Goal: Task Accomplishment & Management: Manage account settings

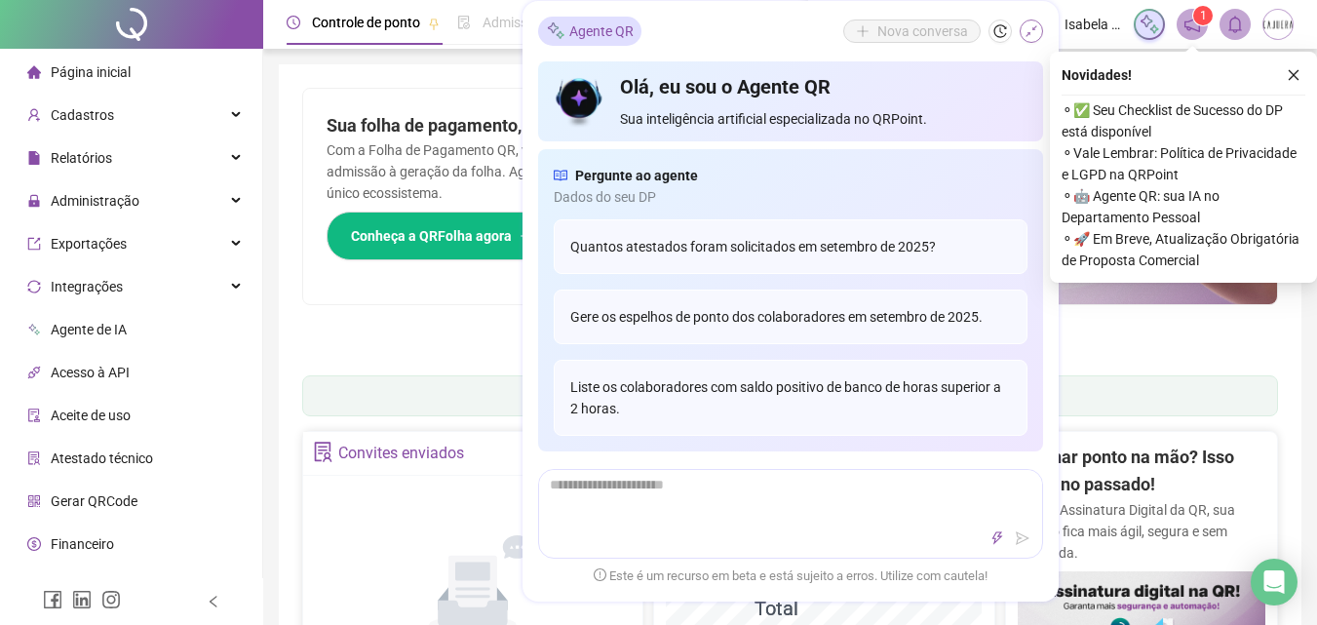
click at [1031, 35] on icon "shrink" at bounding box center [1032, 31] width 14 height 14
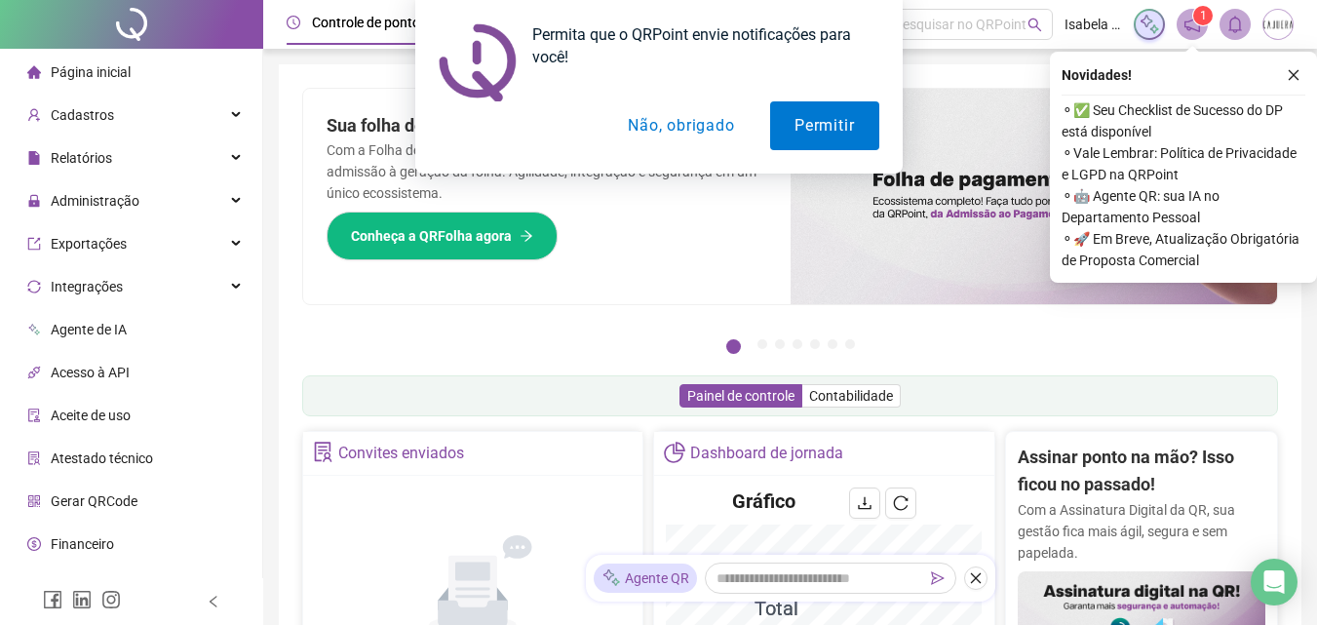
click at [1295, 78] on div "Permita que o QRPoint envie notificações para você! Permitir Não, obrigado" at bounding box center [658, 87] width 1317 height 174
click at [699, 132] on button "Não, obrigado" at bounding box center [681, 125] width 155 height 49
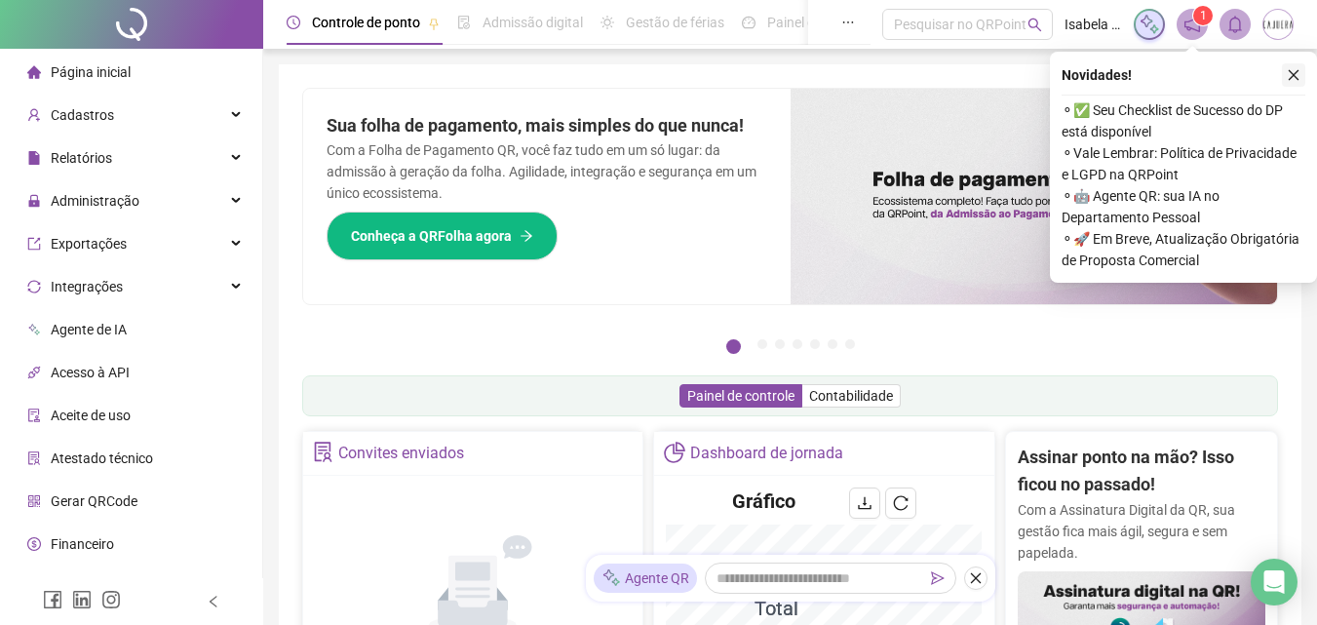
click at [1296, 72] on icon "close" at bounding box center [1294, 75] width 14 height 14
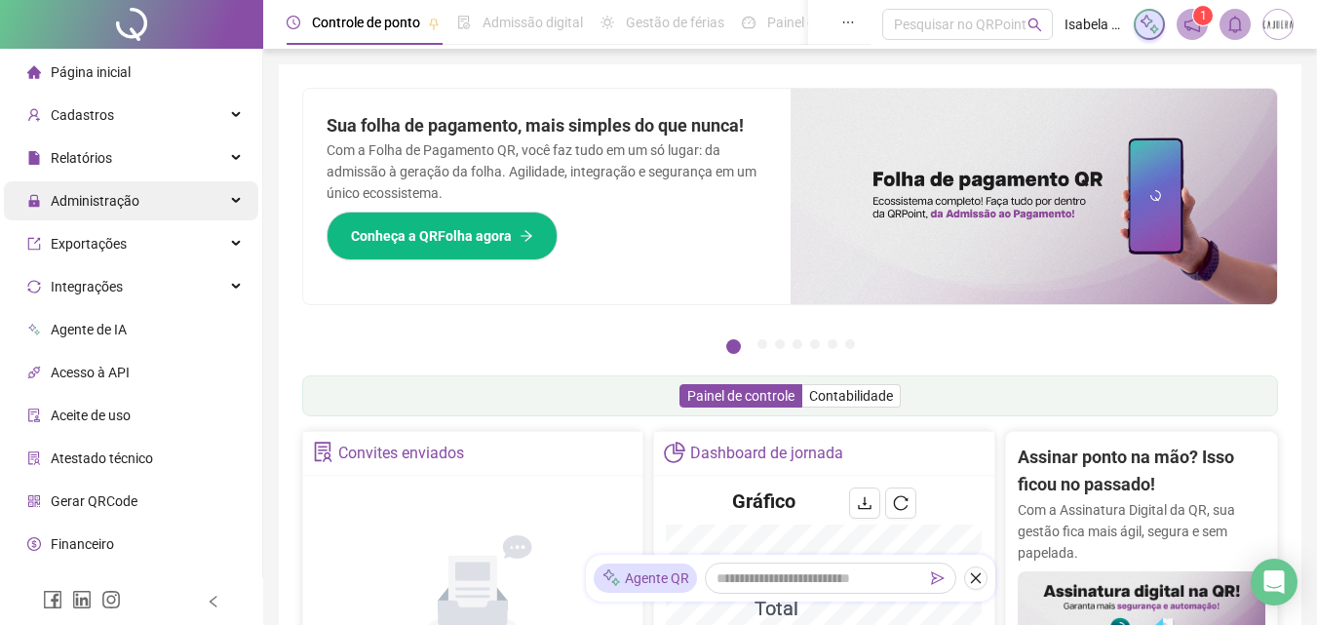
click at [120, 207] on span "Administração" at bounding box center [95, 201] width 89 height 16
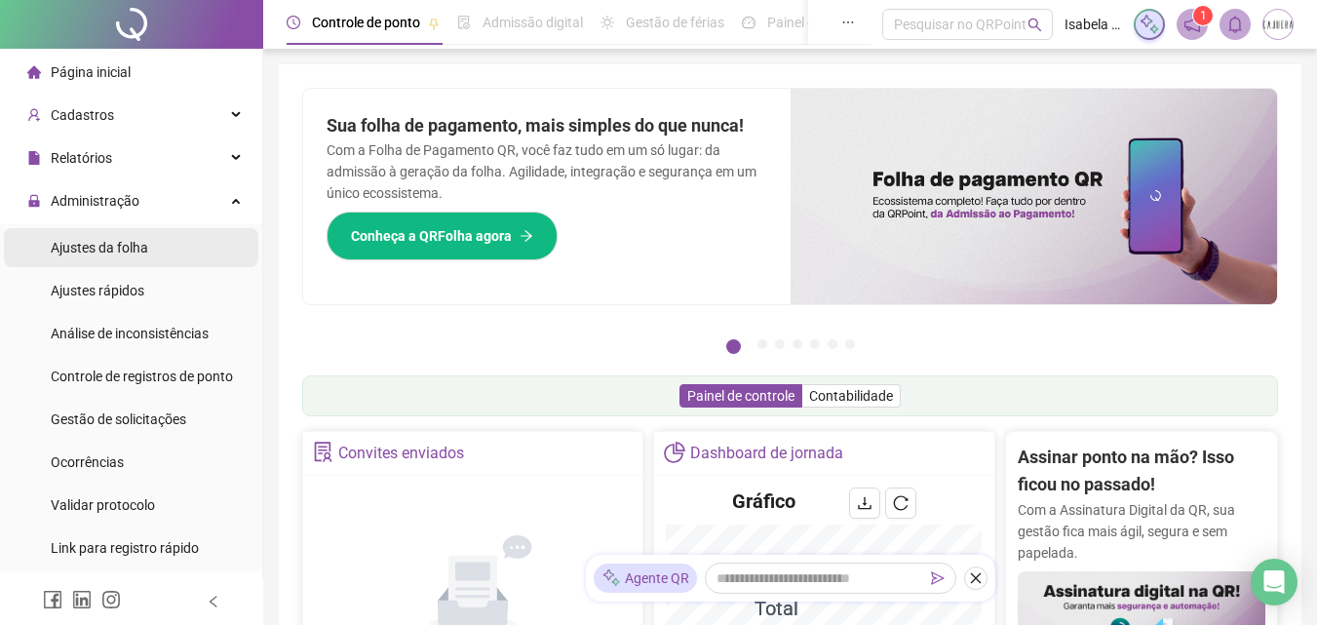
click at [123, 244] on span "Ajustes da folha" at bounding box center [100, 248] width 98 height 16
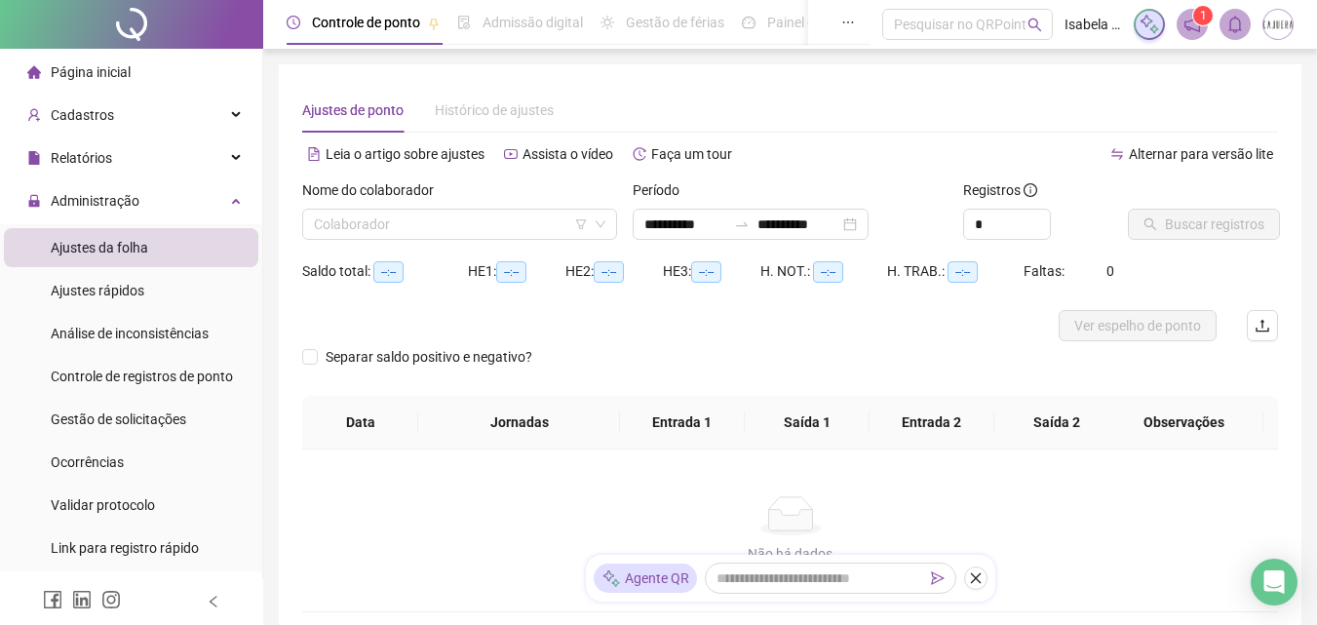
type input "**********"
click at [523, 230] on input "search" at bounding box center [451, 224] width 274 height 29
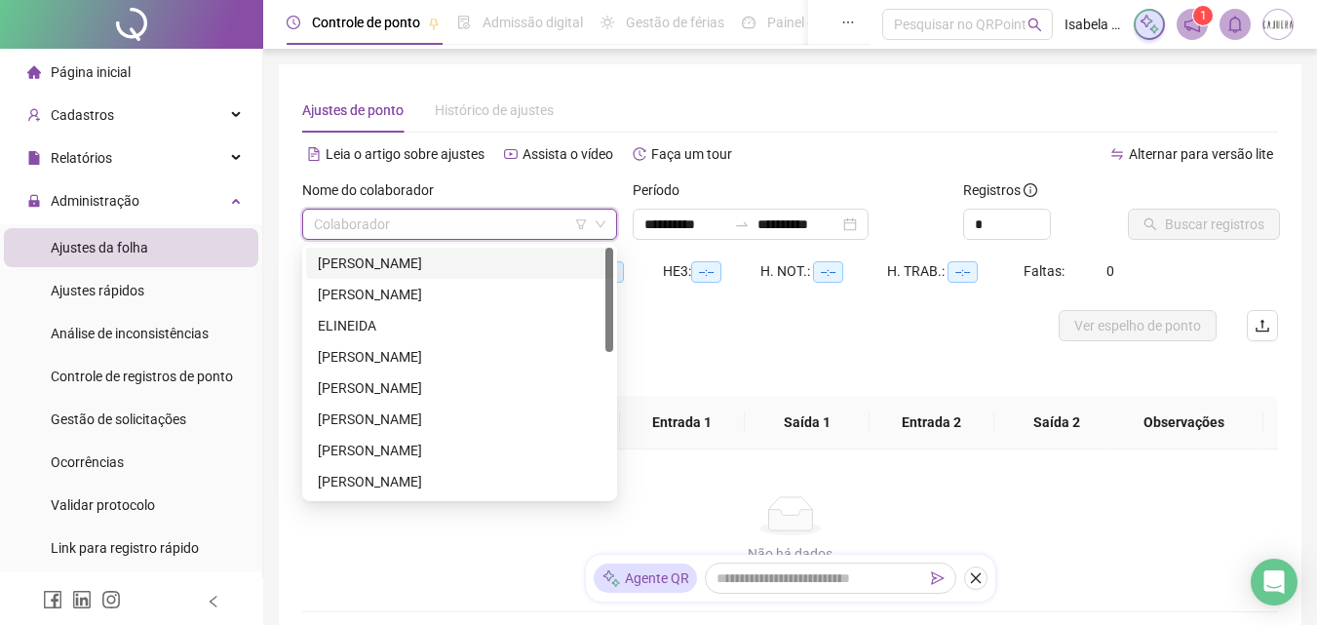
click at [400, 266] on div "[PERSON_NAME]" at bounding box center [460, 263] width 284 height 21
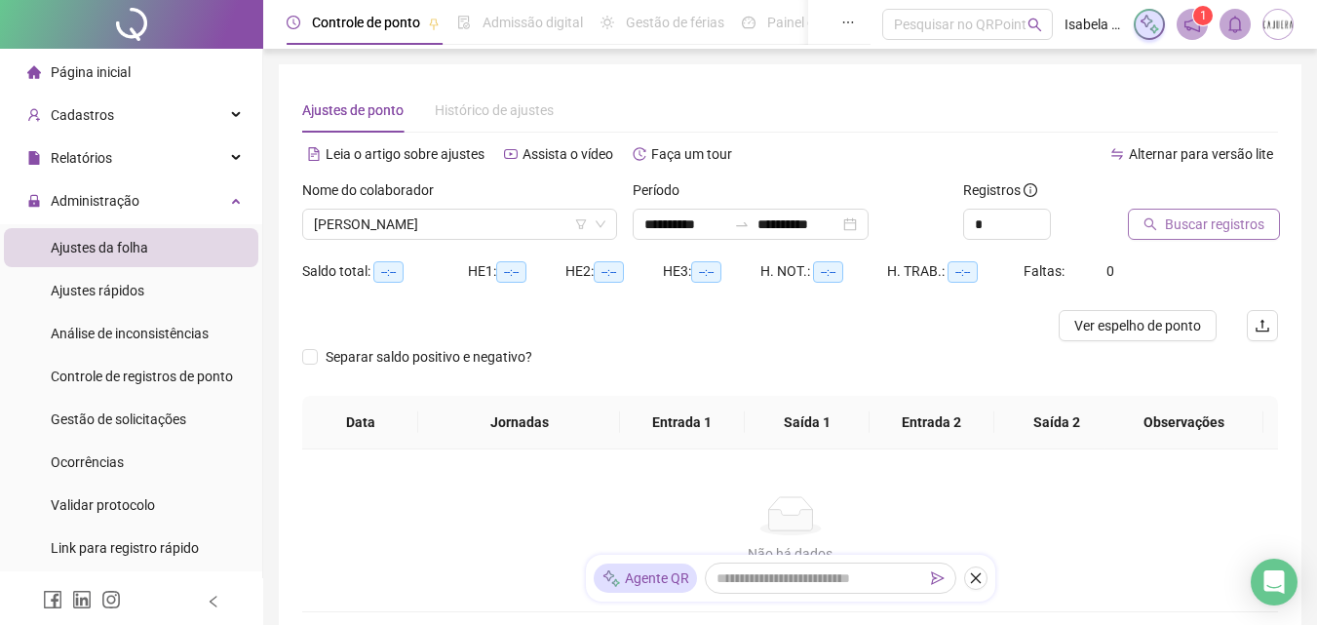
click at [1179, 220] on span "Buscar registros" at bounding box center [1214, 224] width 99 height 21
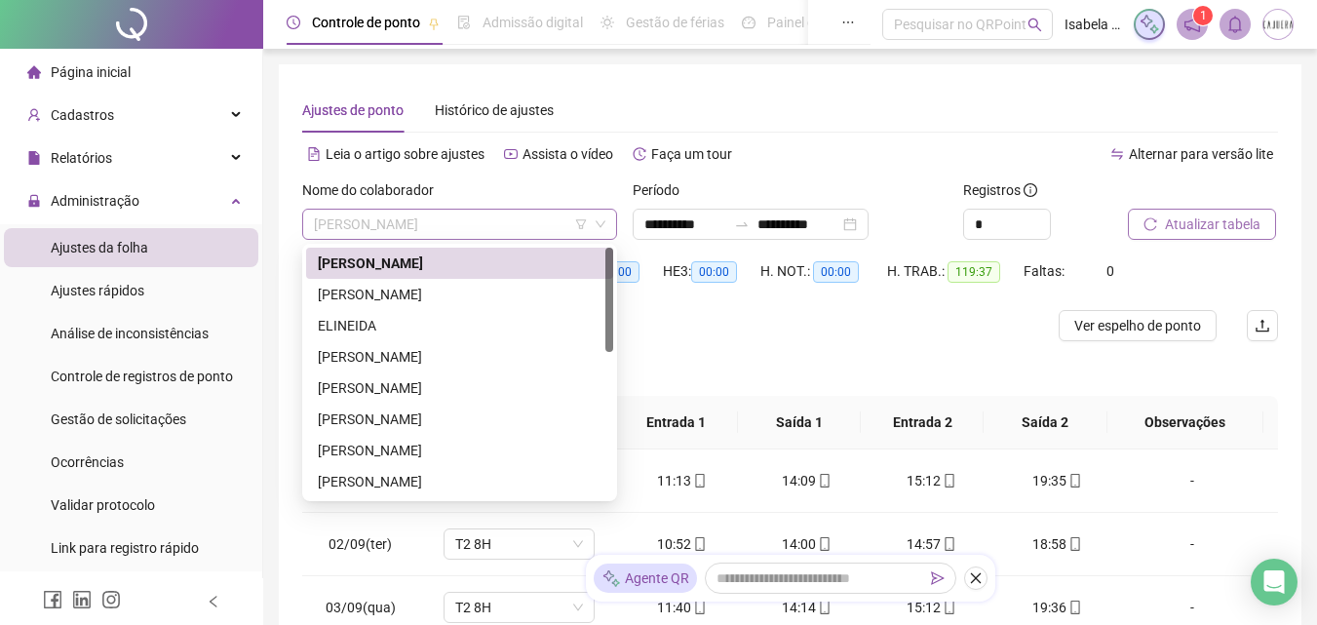
click at [448, 228] on span "[PERSON_NAME]" at bounding box center [460, 224] width 292 height 29
click at [836, 161] on div "Alternar para versão lite" at bounding box center [1035, 153] width 489 height 31
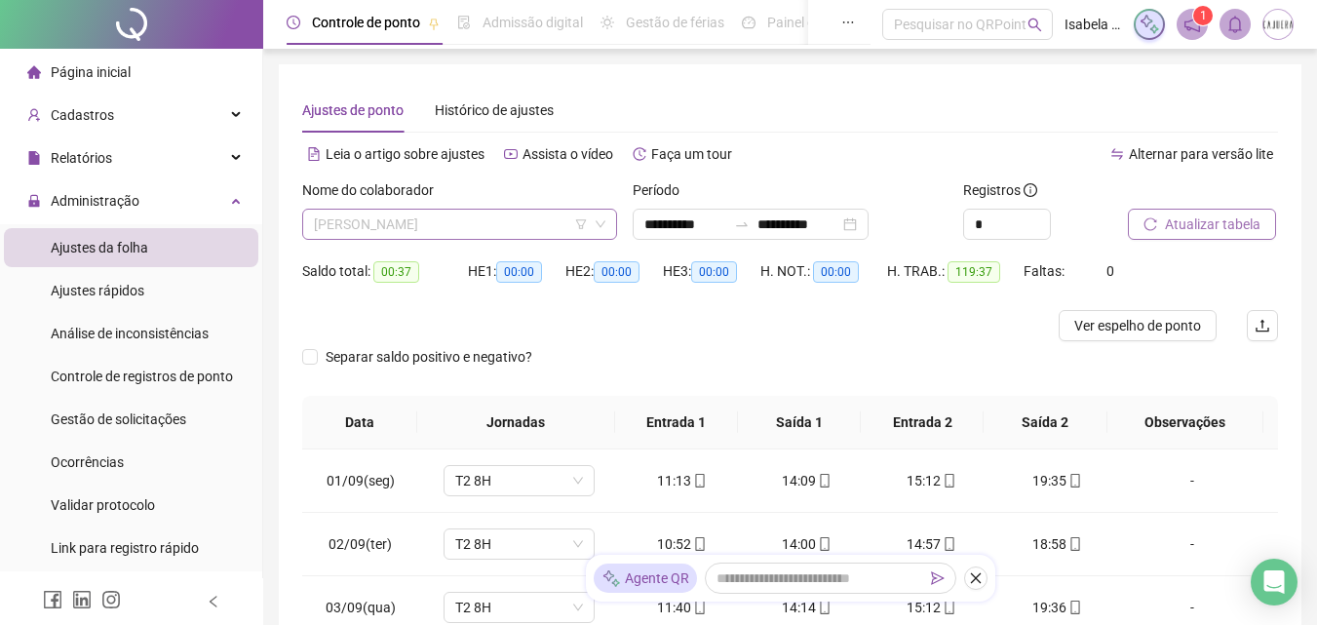
click at [541, 226] on span "[PERSON_NAME]" at bounding box center [460, 224] width 292 height 29
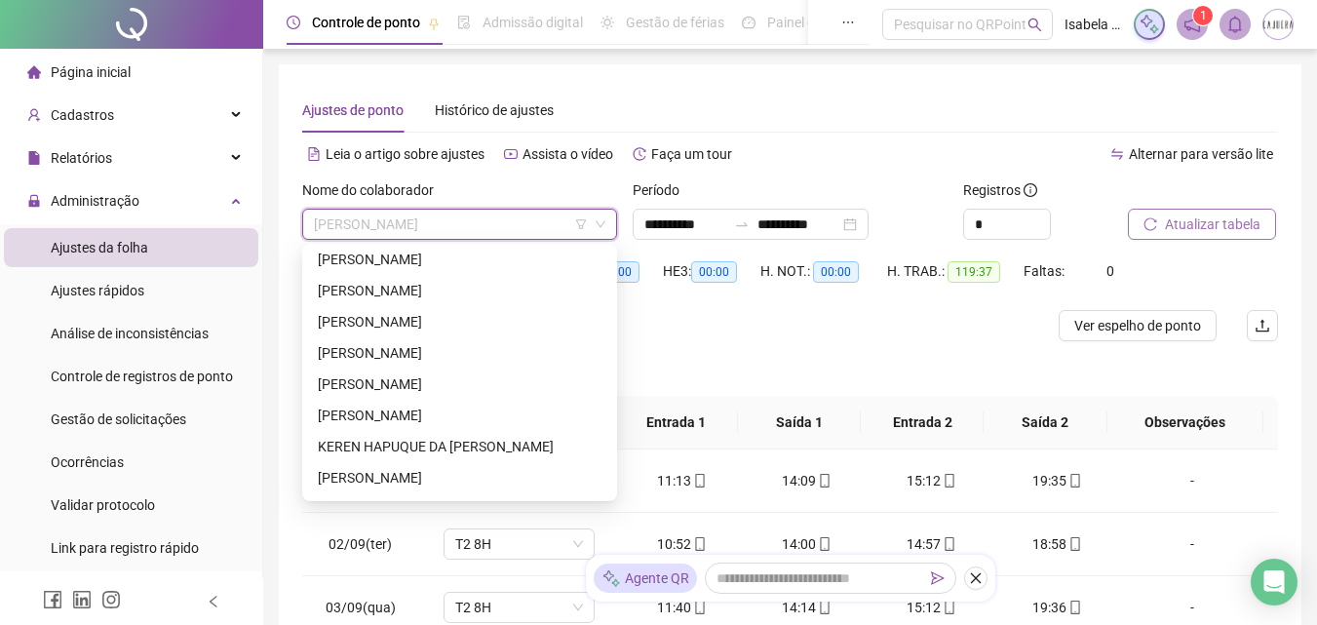
click at [476, 222] on span "[PERSON_NAME]" at bounding box center [460, 224] width 292 height 29
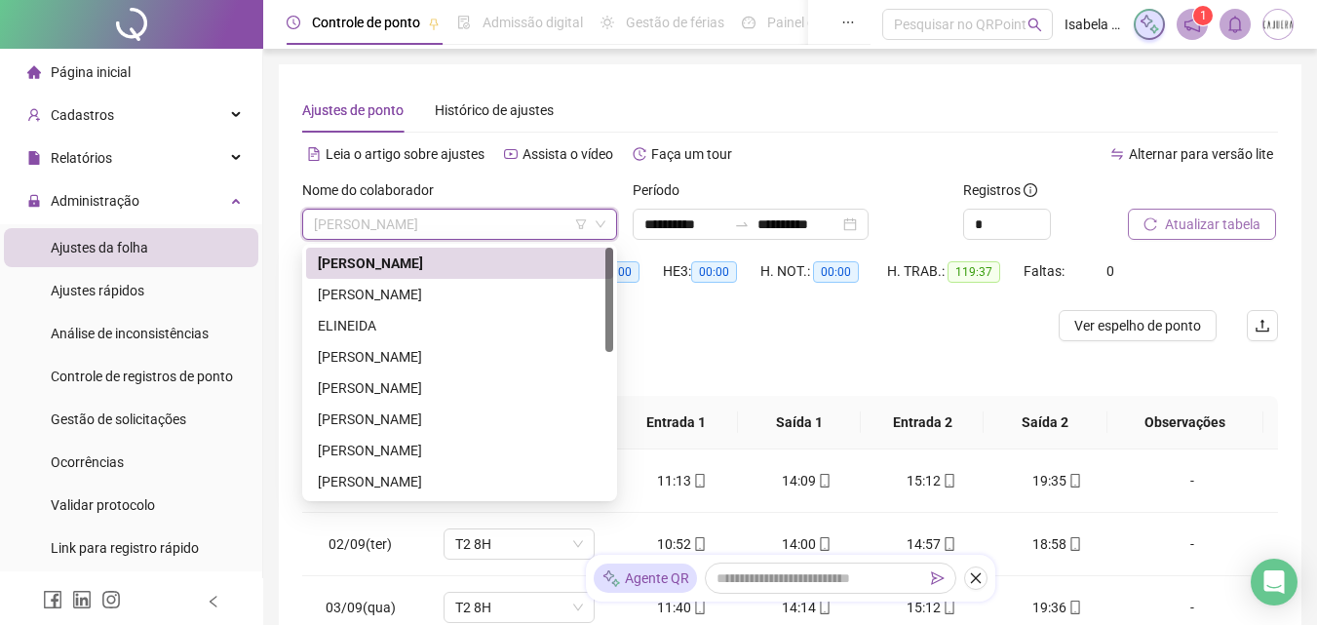
click at [476, 222] on span "[PERSON_NAME]" at bounding box center [460, 224] width 292 height 29
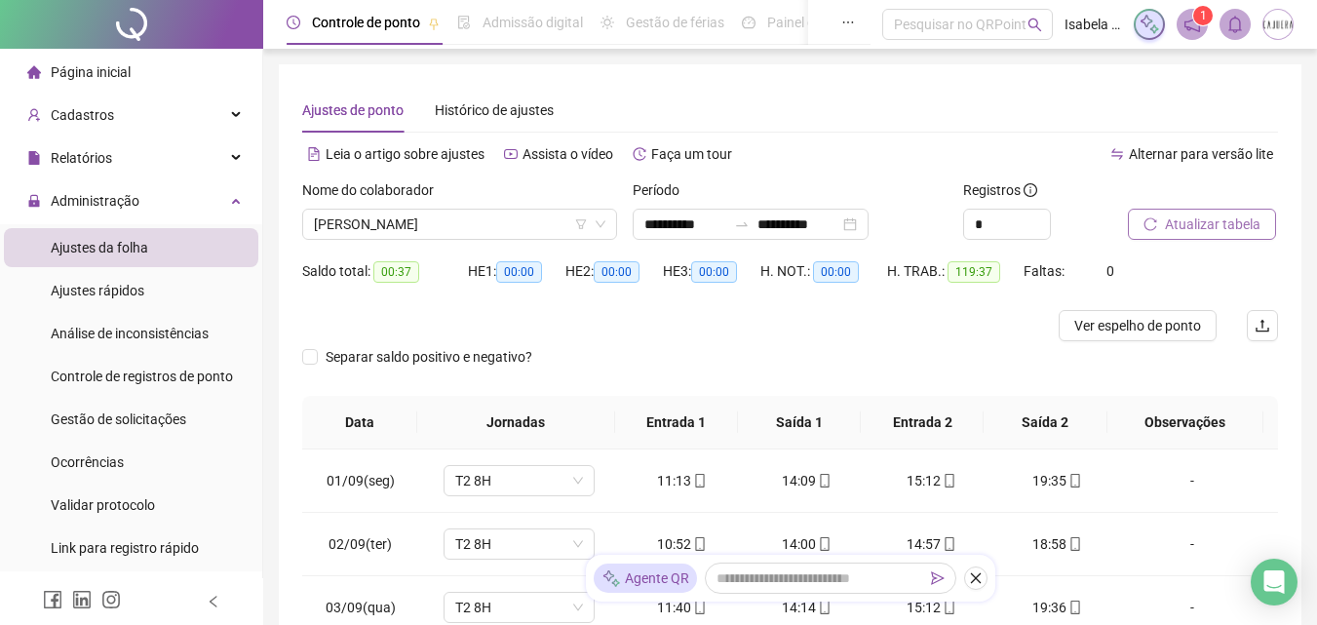
click at [812, 128] on div "Ajustes de ponto Histórico de ajustes" at bounding box center [790, 110] width 976 height 45
click at [691, 222] on input "**********" at bounding box center [686, 224] width 82 height 21
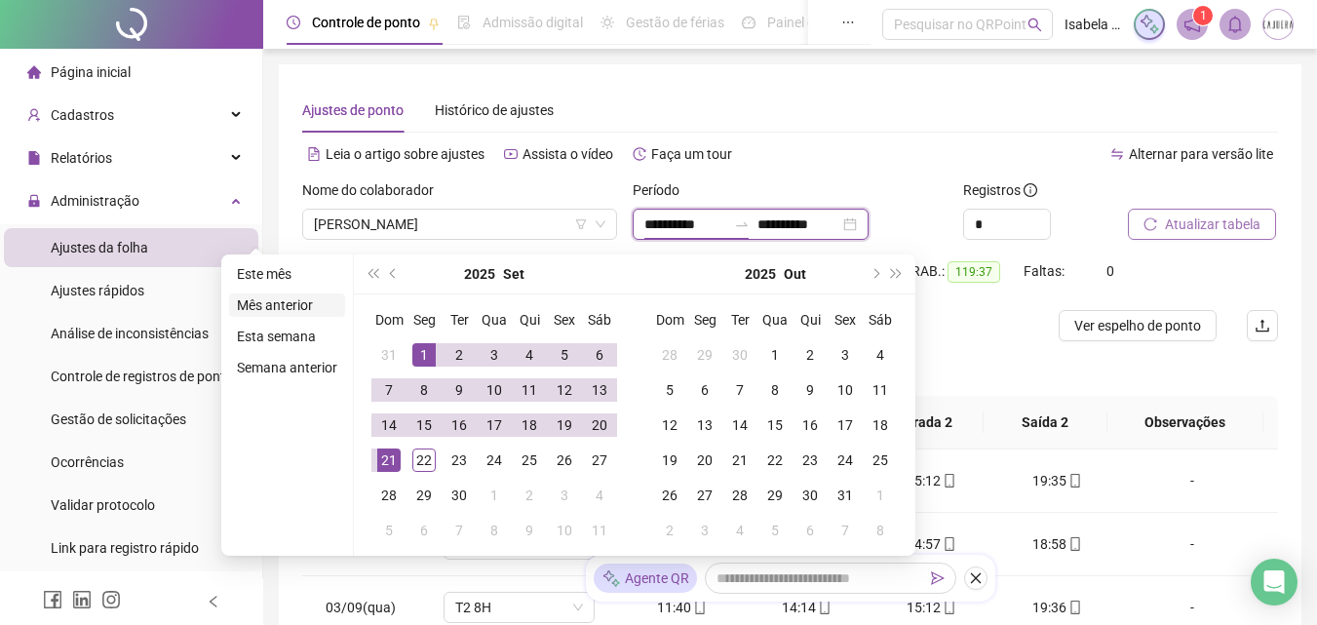
type input "**********"
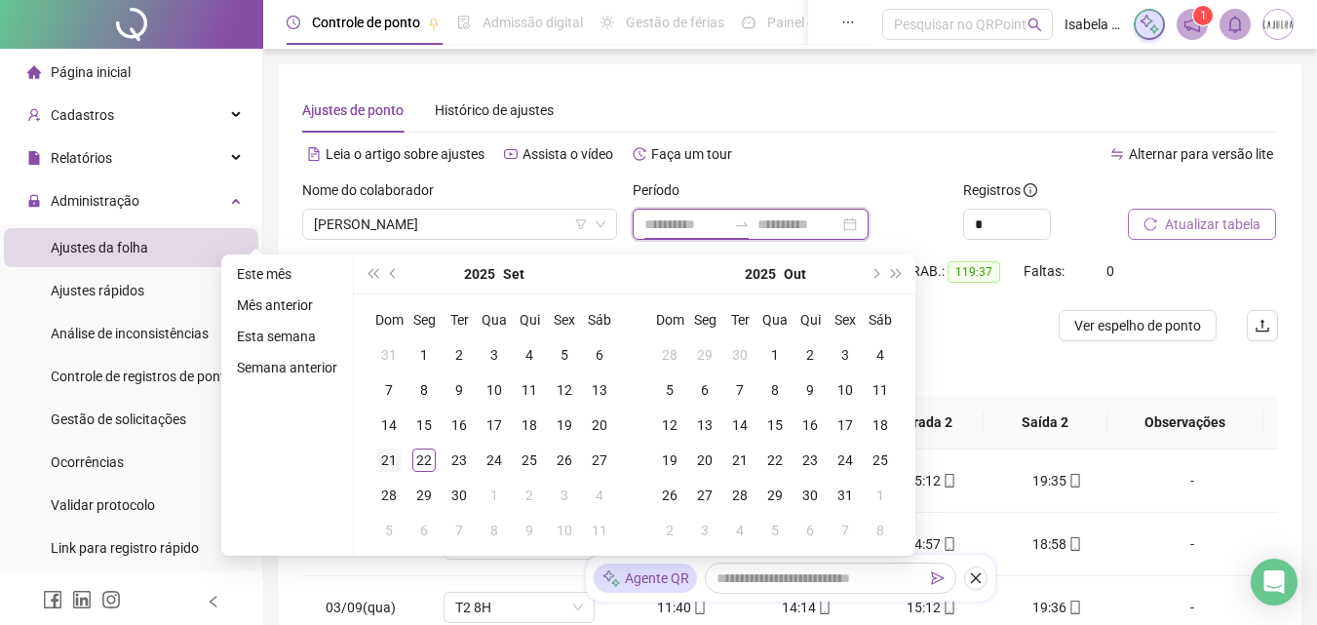
type input "**********"
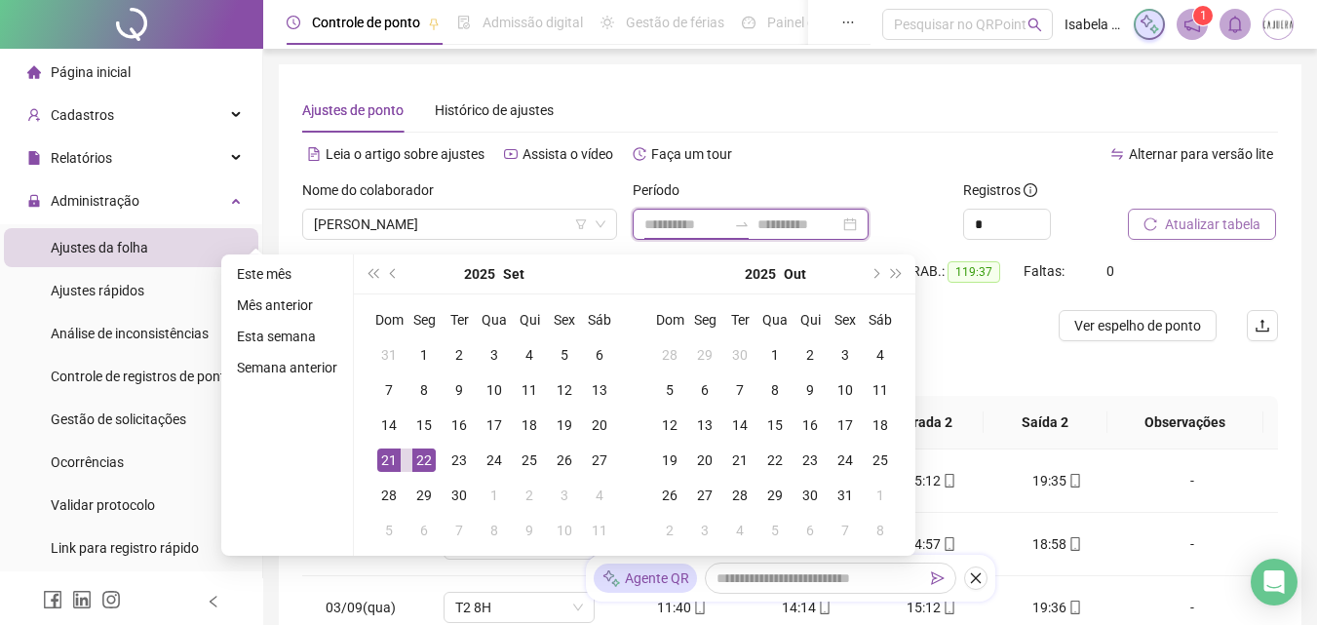
type input "**********"
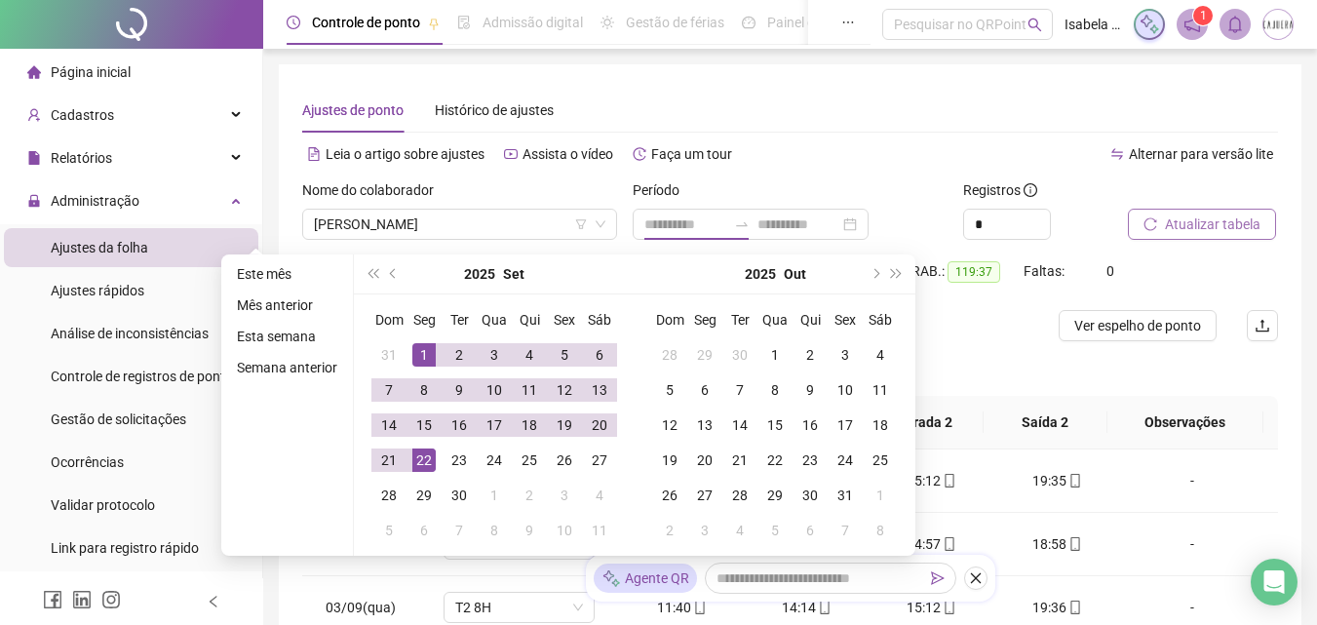
drag, startPoint x: 282, startPoint y: 270, endPoint x: 598, endPoint y: 569, distance: 435.2
click at [339, 333] on ul "Este mês Mês anterior Esta semana Semana anterior" at bounding box center [287, 404] width 133 height 301
type input "**********"
click at [839, 107] on div "Ajustes de ponto Histórico de ajustes" at bounding box center [790, 110] width 976 height 45
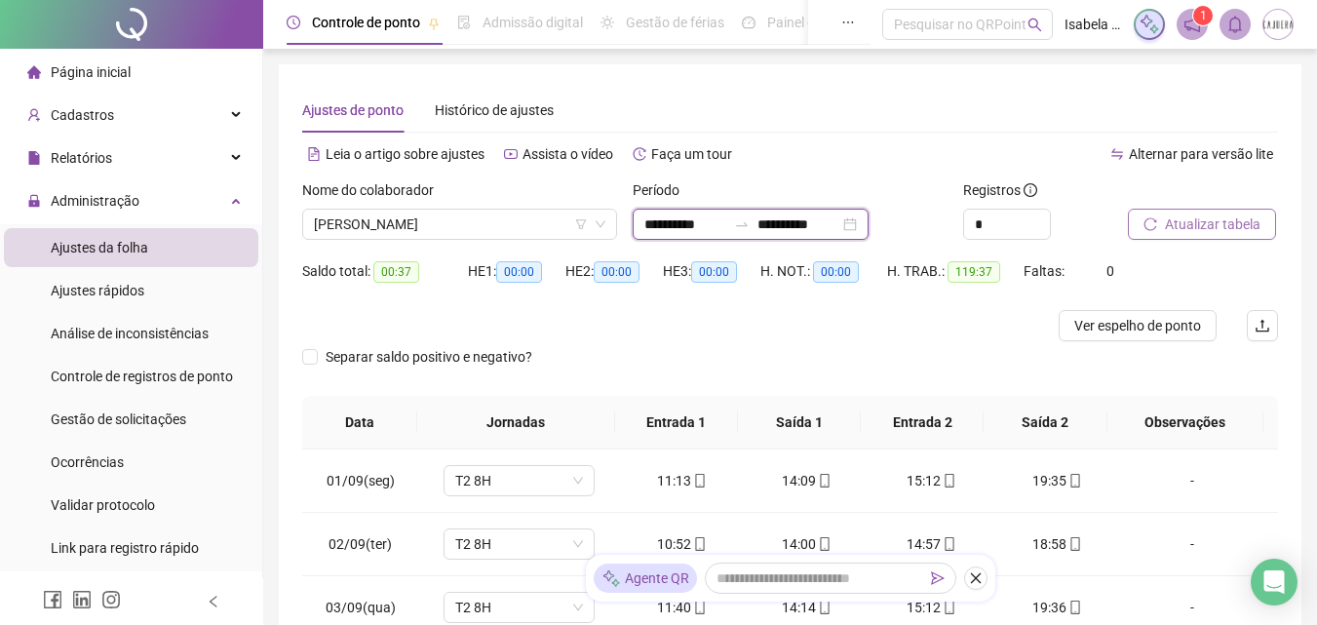
click at [713, 223] on input "**********" at bounding box center [686, 224] width 82 height 21
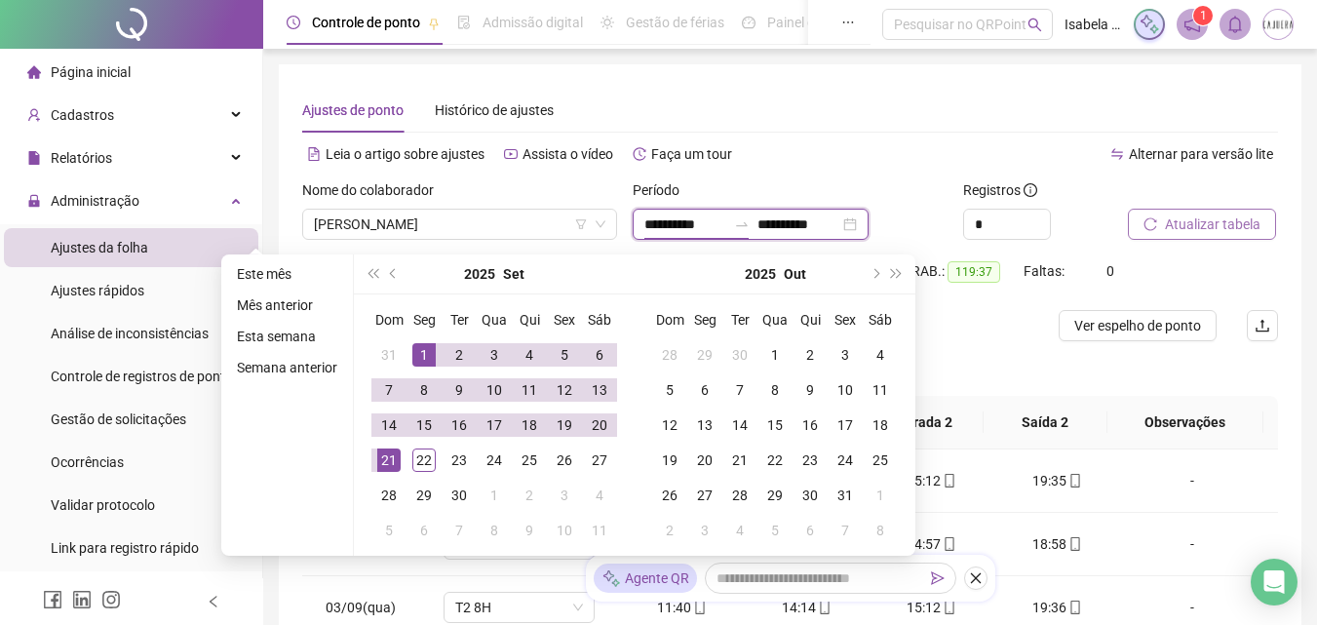
type input "**********"
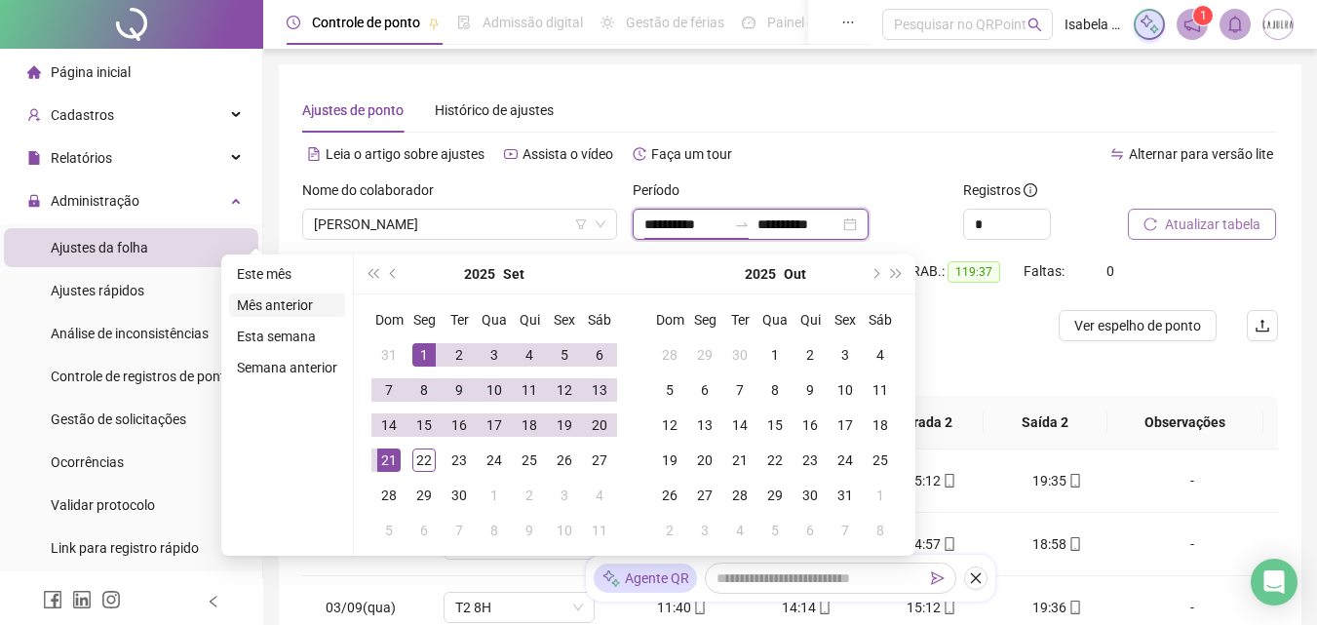
type input "**********"
click at [252, 276] on li "Este mês" at bounding box center [287, 273] width 116 height 23
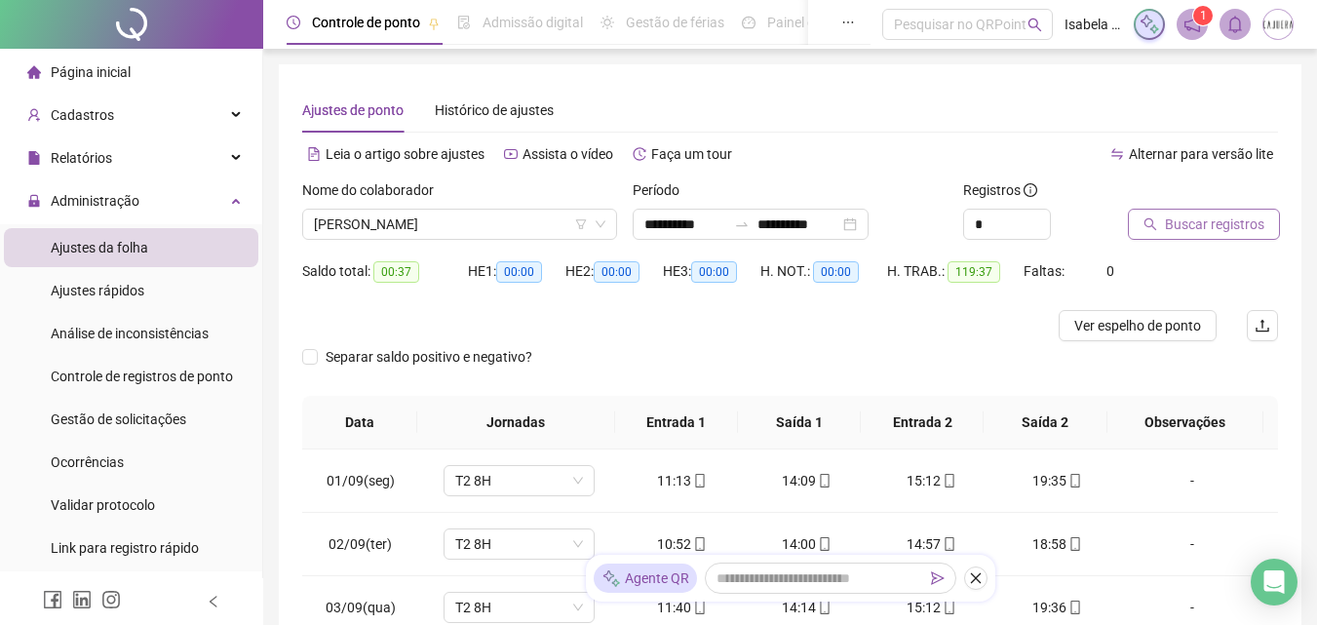
click at [1203, 220] on span "Buscar registros" at bounding box center [1214, 224] width 99 height 21
click at [465, 212] on span "[PERSON_NAME]" at bounding box center [460, 224] width 292 height 29
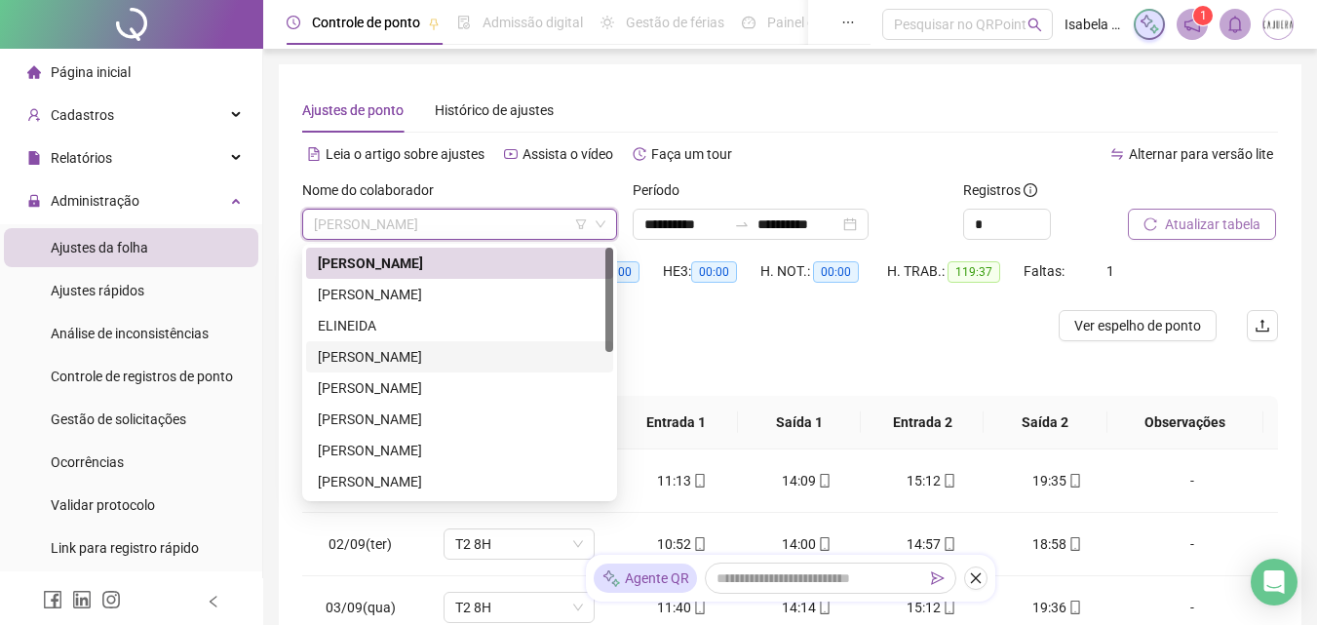
click at [427, 355] on div "[PERSON_NAME]" at bounding box center [460, 356] width 284 height 21
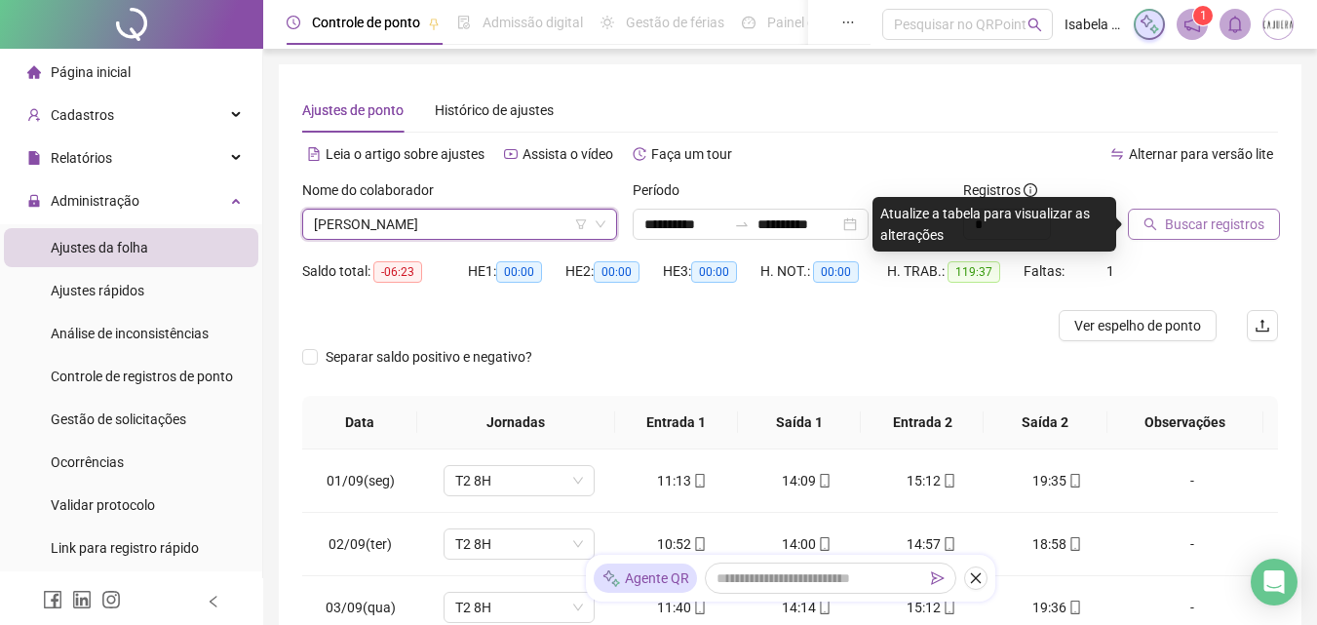
click at [1185, 219] on span "Buscar registros" at bounding box center [1214, 224] width 99 height 21
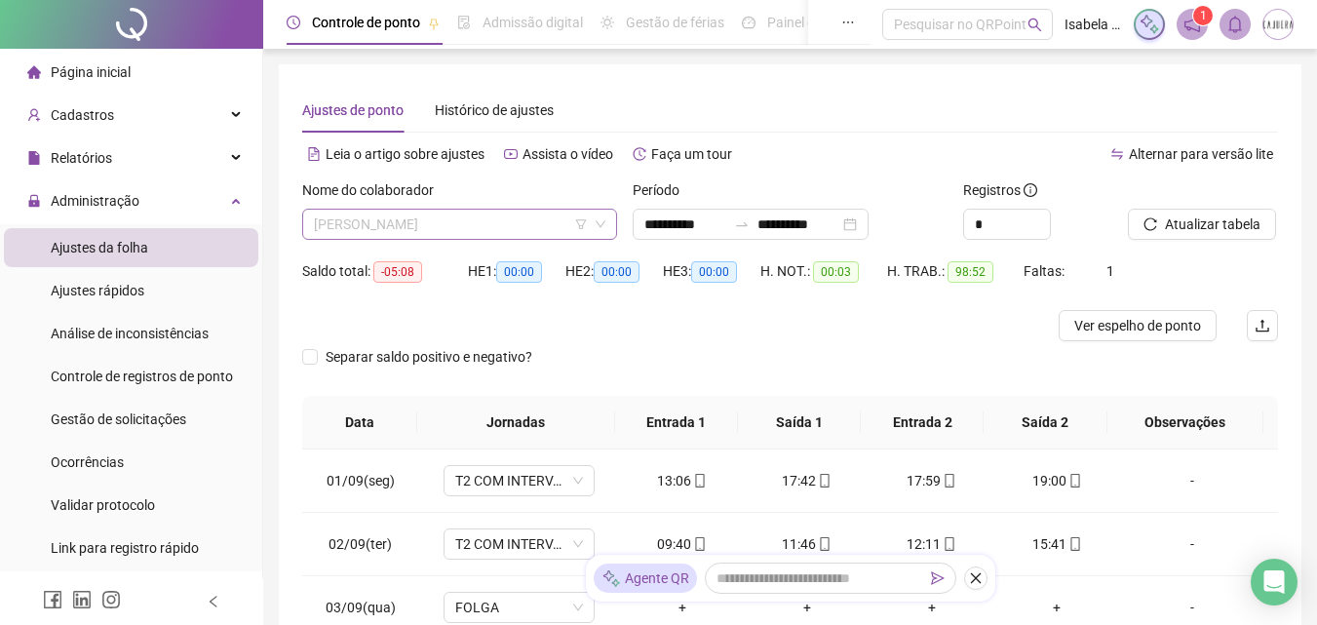
click at [491, 215] on span "[PERSON_NAME]" at bounding box center [460, 224] width 292 height 29
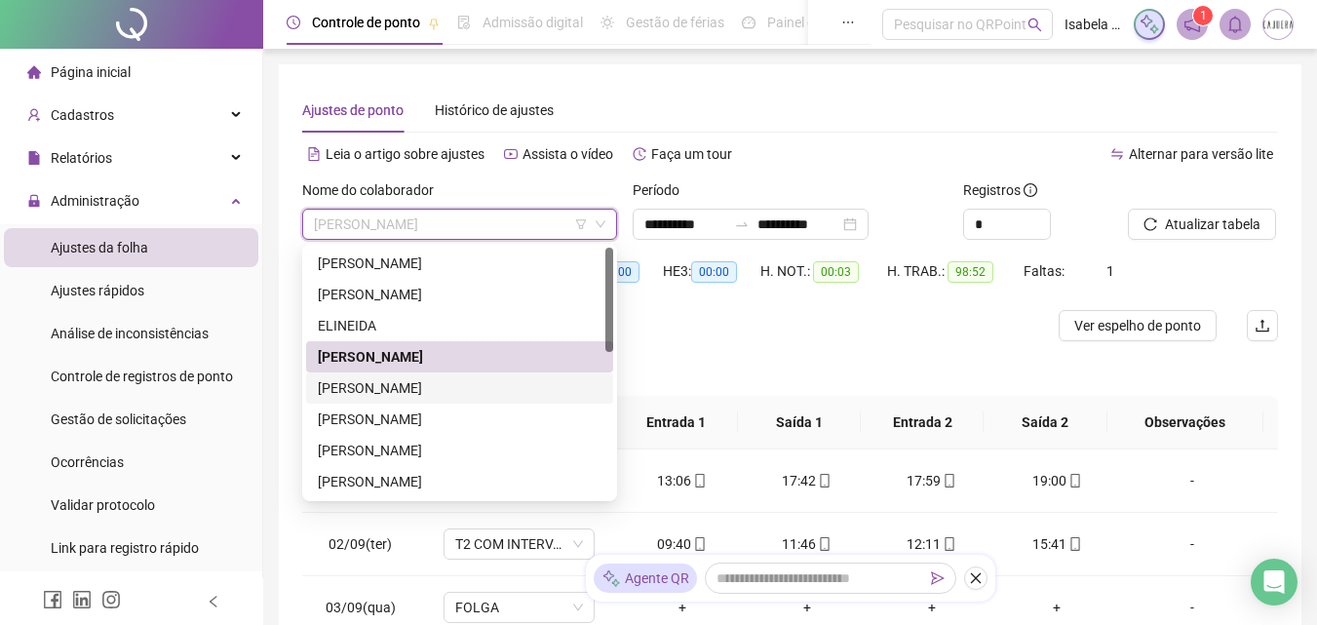
click at [439, 389] on div "[PERSON_NAME]" at bounding box center [460, 387] width 284 height 21
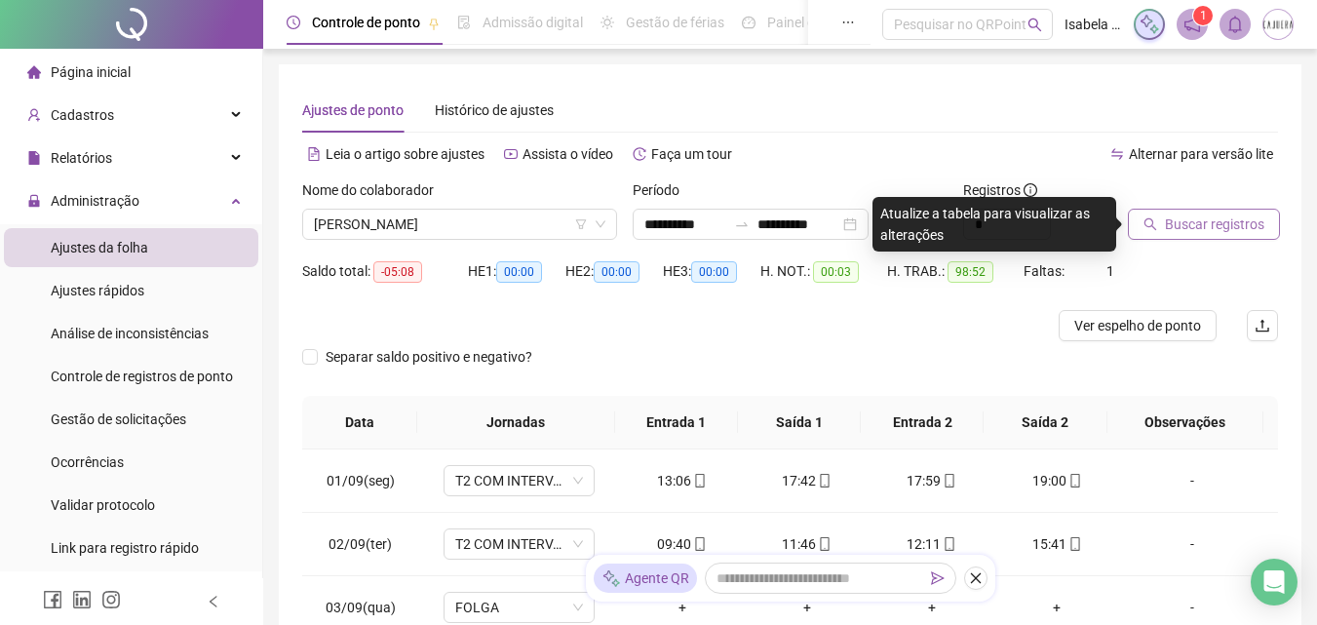
click at [1217, 219] on span "Buscar registros" at bounding box center [1214, 224] width 99 height 21
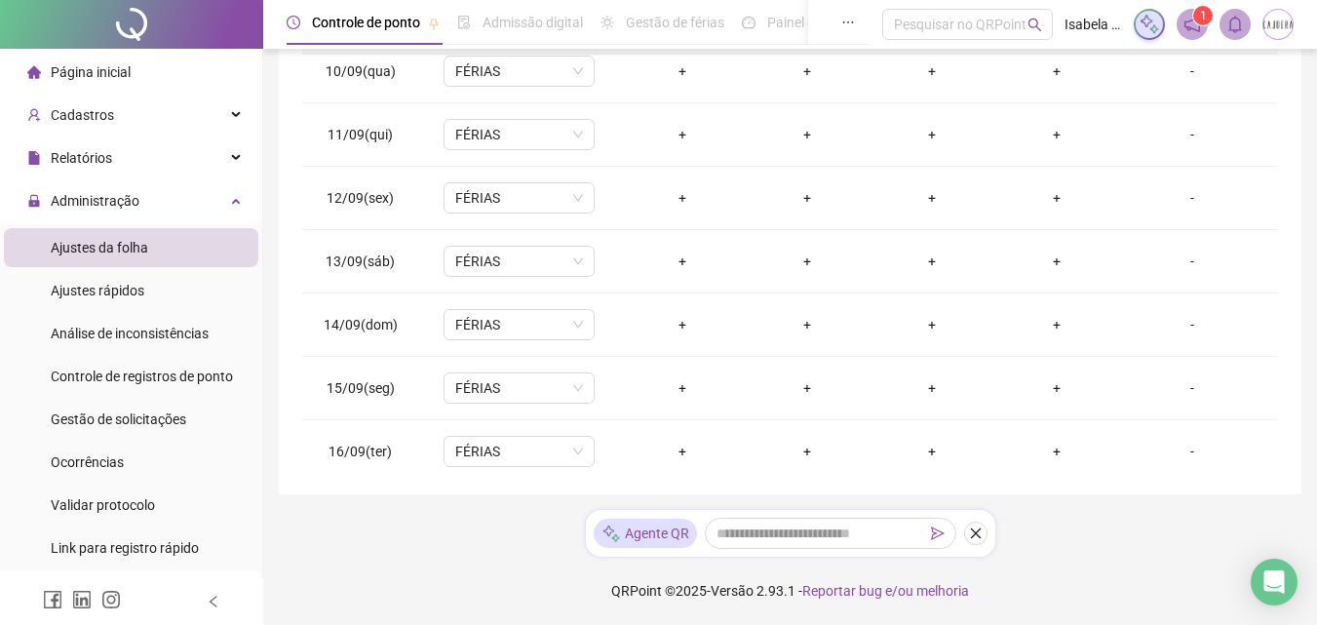
scroll to position [978, 0]
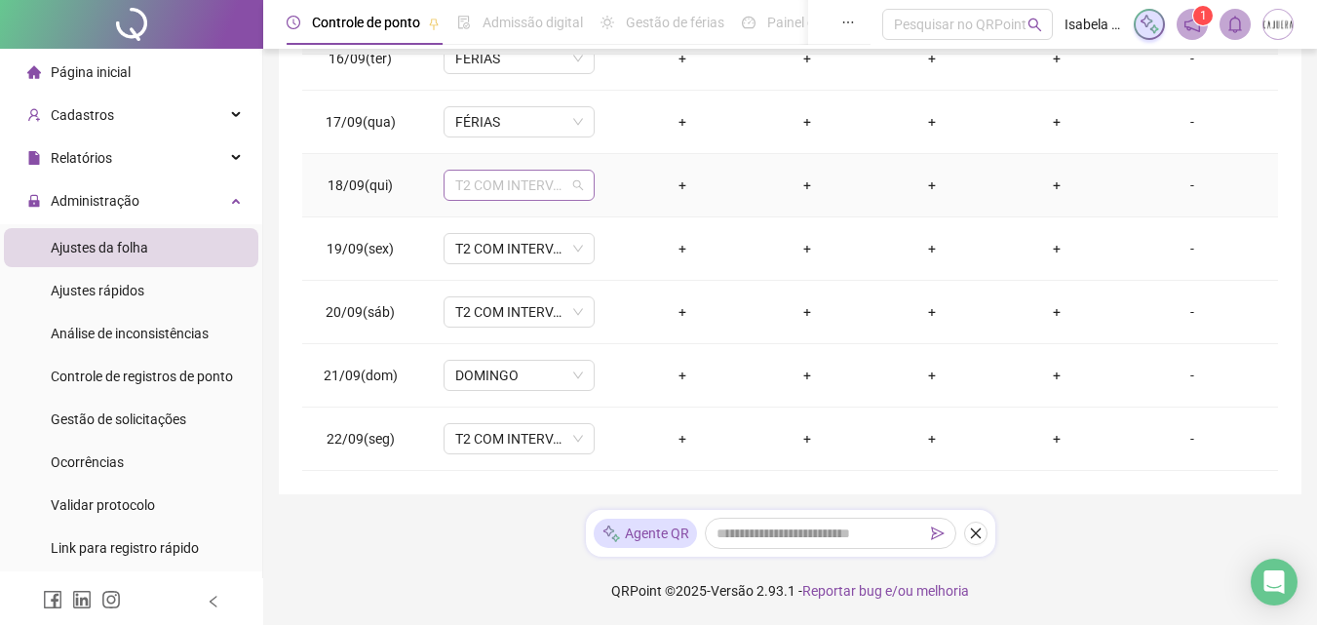
click at [560, 185] on span "T2 COM INTERVALO" at bounding box center [519, 185] width 128 height 29
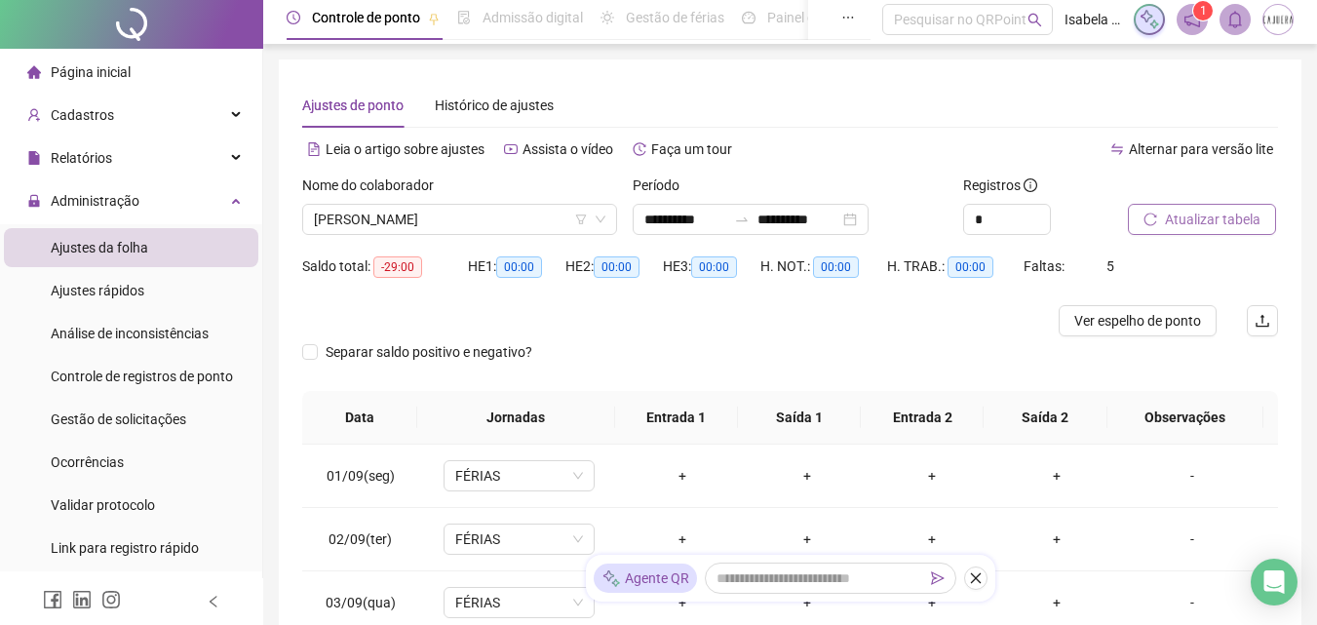
scroll to position [0, 0]
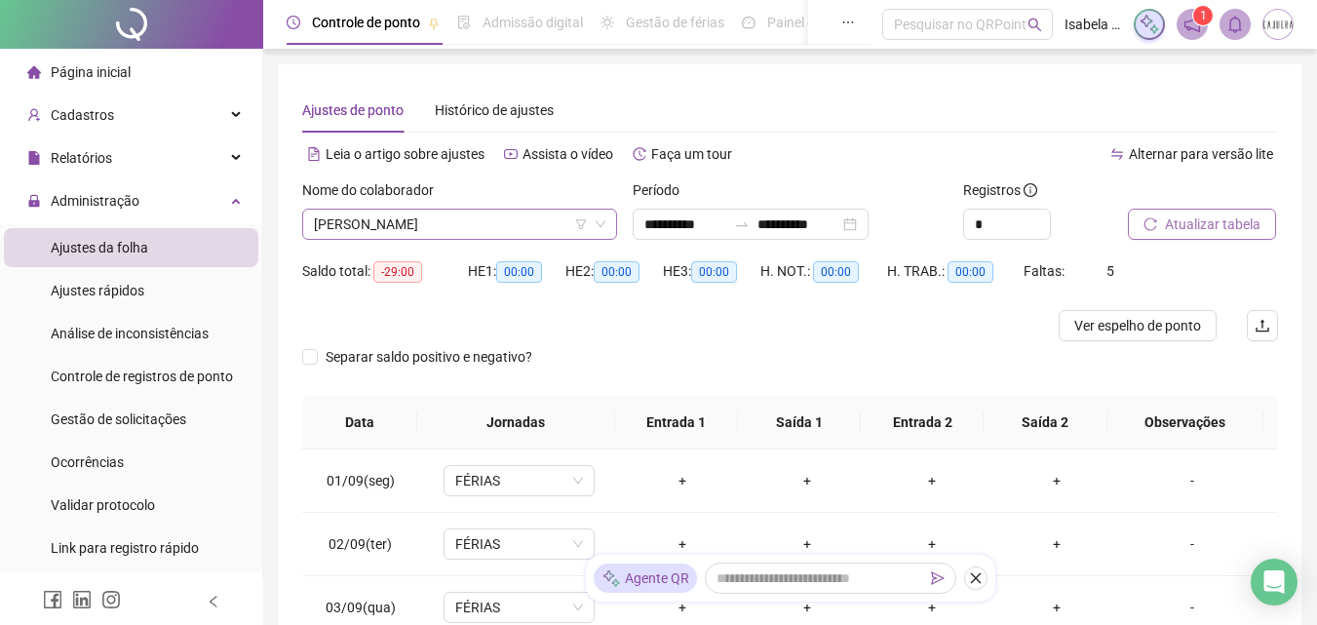
click at [485, 227] on span "[PERSON_NAME]" at bounding box center [460, 224] width 292 height 29
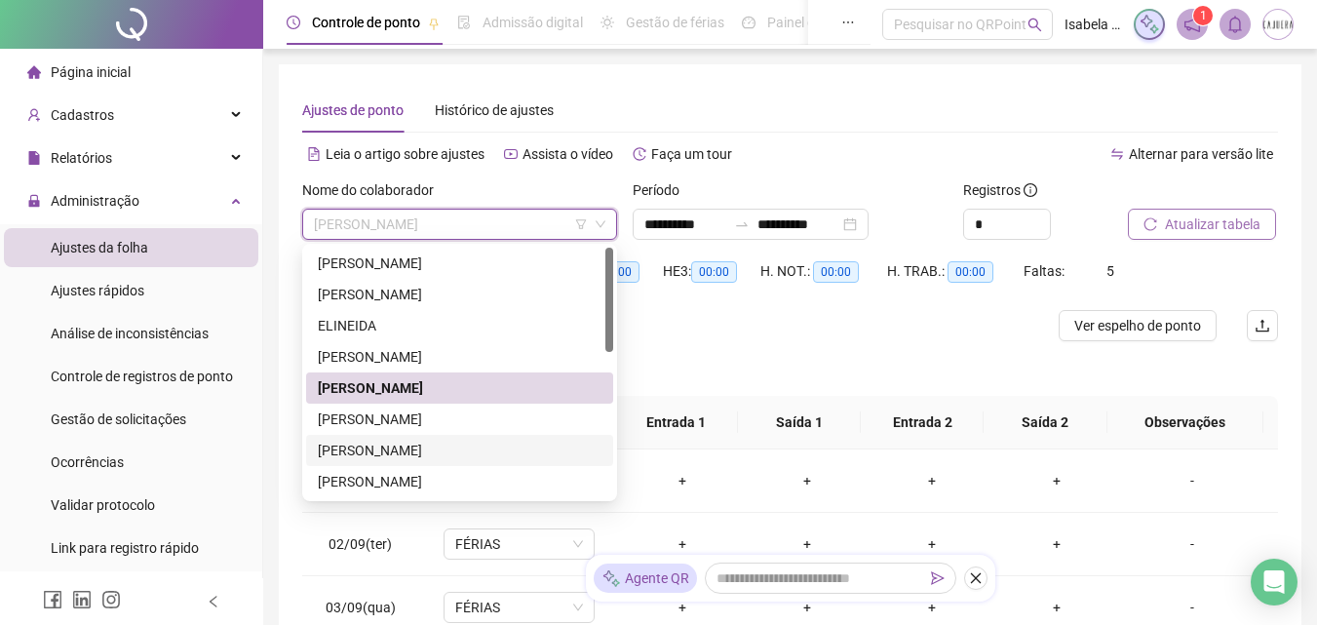
click at [400, 449] on div "[PERSON_NAME]" at bounding box center [460, 450] width 284 height 21
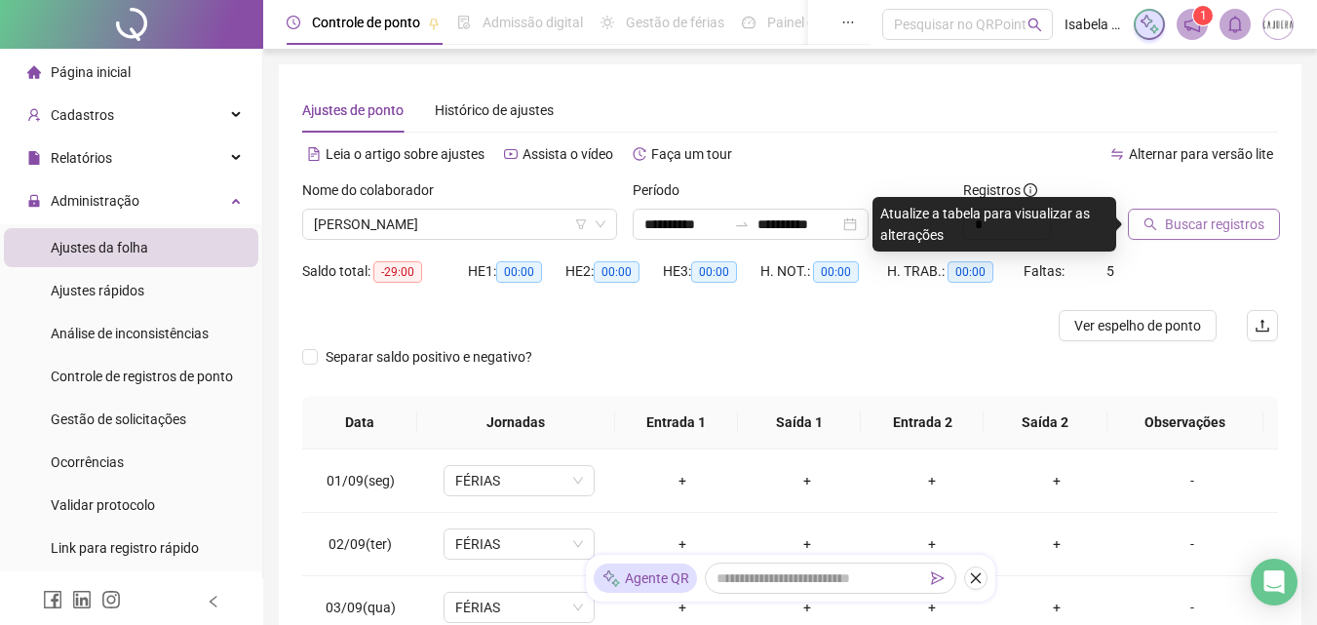
click at [1178, 227] on span "Buscar registros" at bounding box center [1214, 224] width 99 height 21
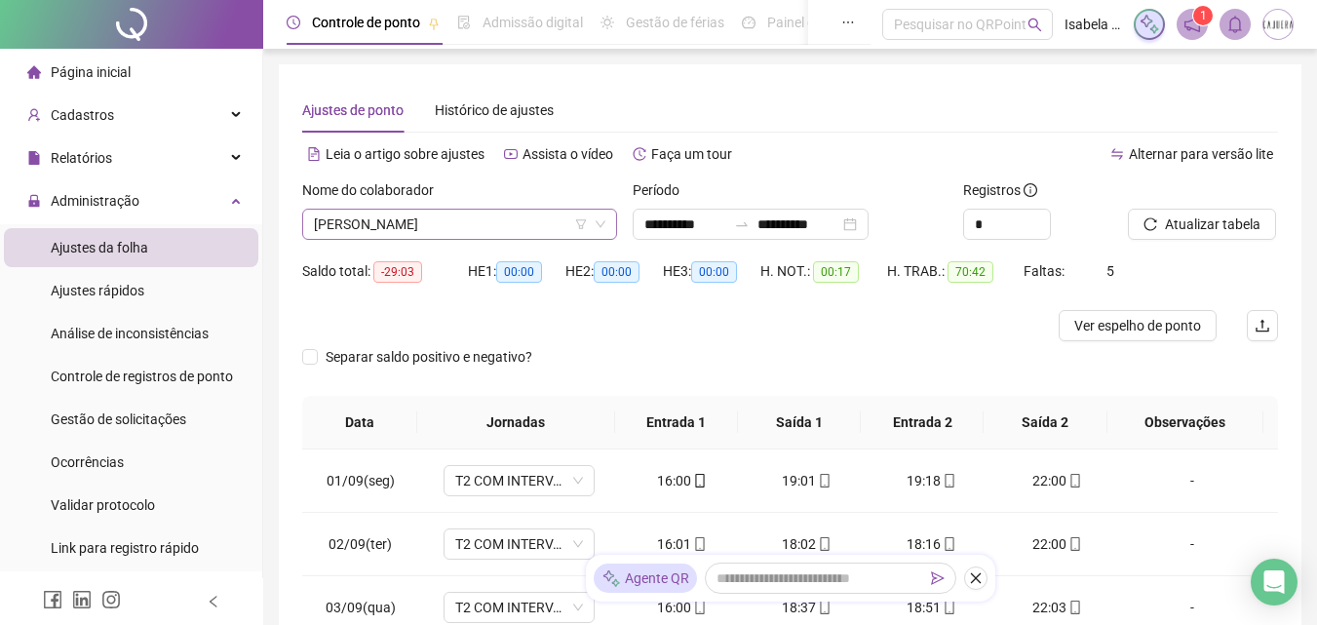
click at [462, 222] on span "[PERSON_NAME]" at bounding box center [460, 224] width 292 height 29
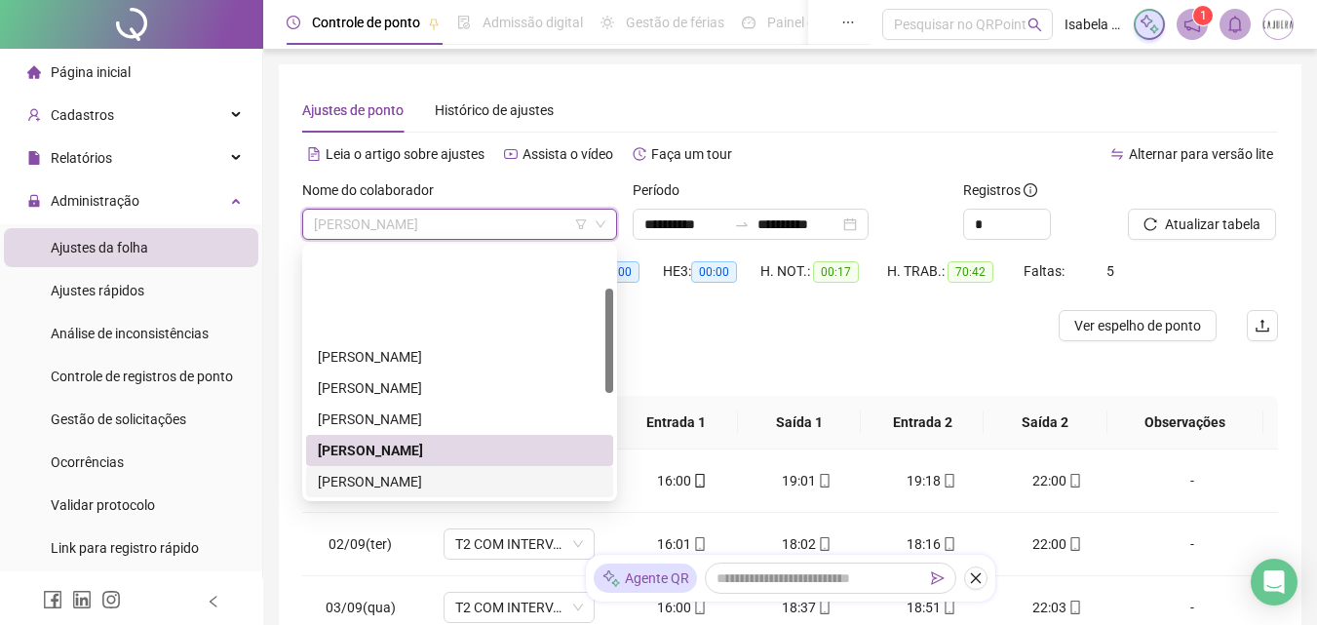
scroll to position [98, 0]
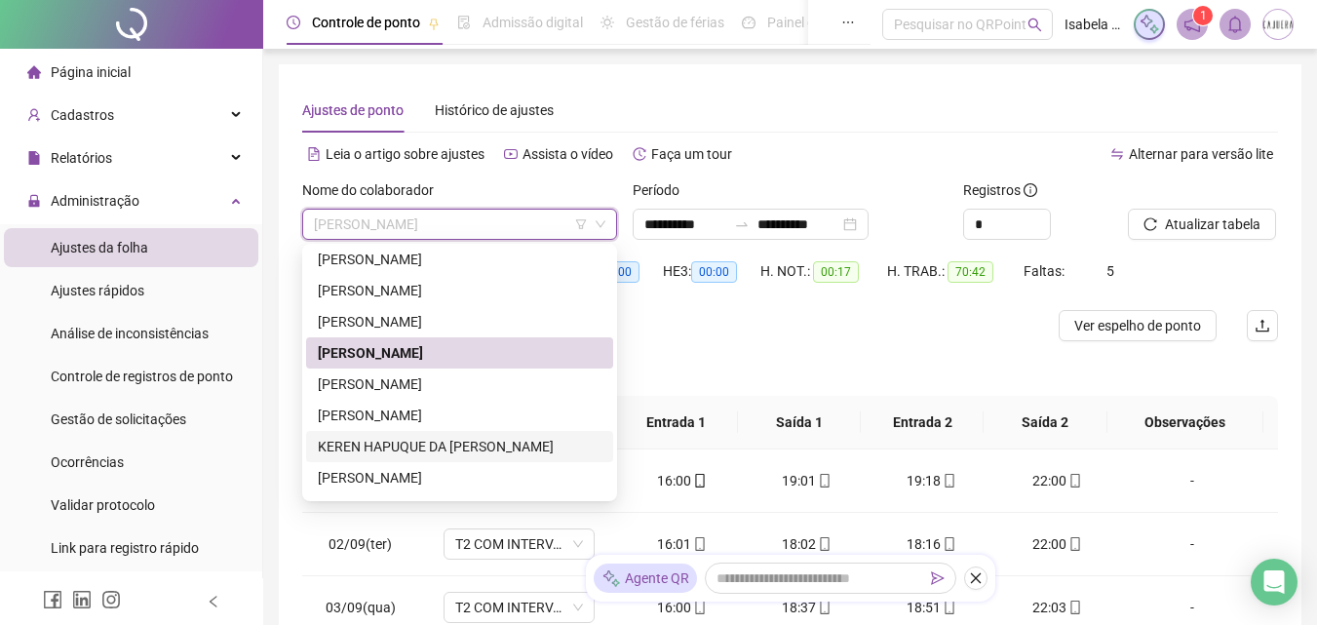
click at [479, 447] on div "KEREN HAPUQUE DA [PERSON_NAME]" at bounding box center [460, 446] width 284 height 21
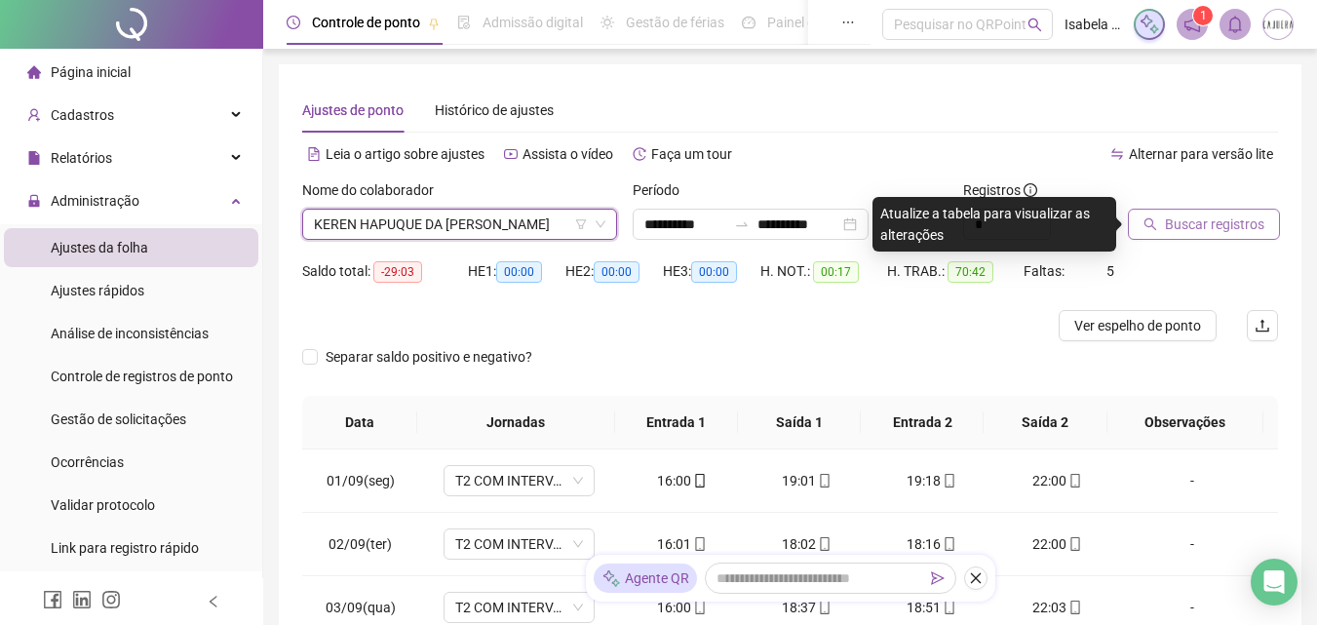
click at [1191, 221] on span "Buscar registros" at bounding box center [1214, 224] width 99 height 21
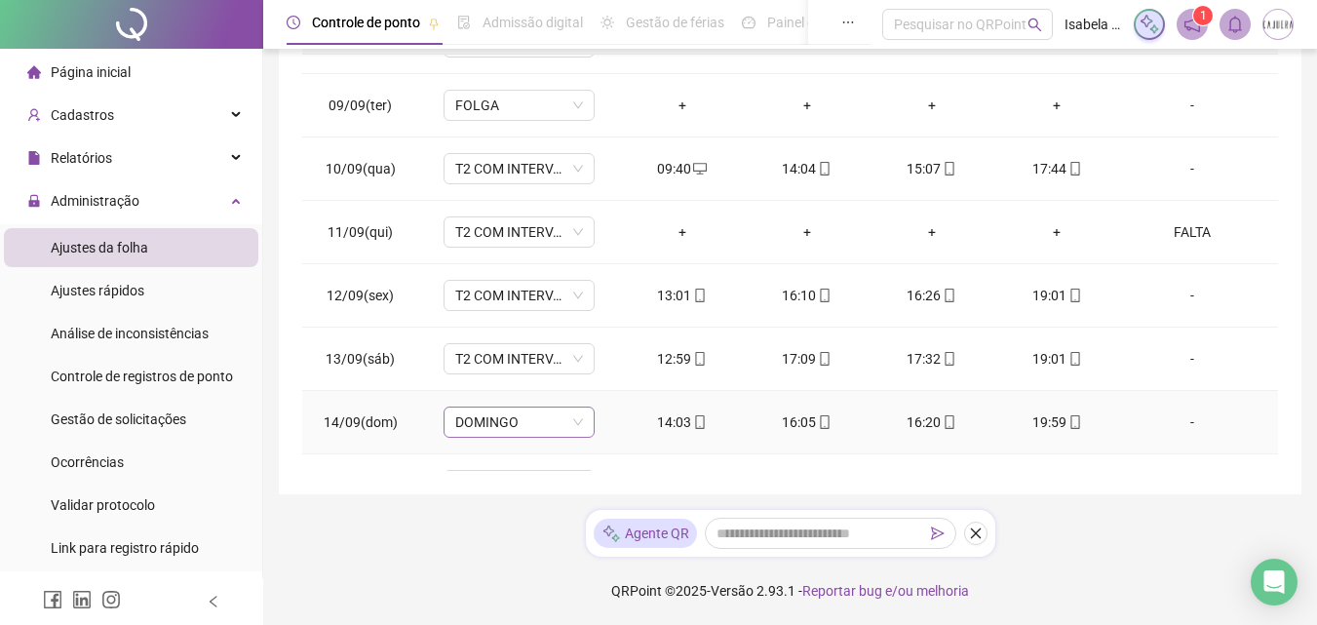
scroll to position [978, 0]
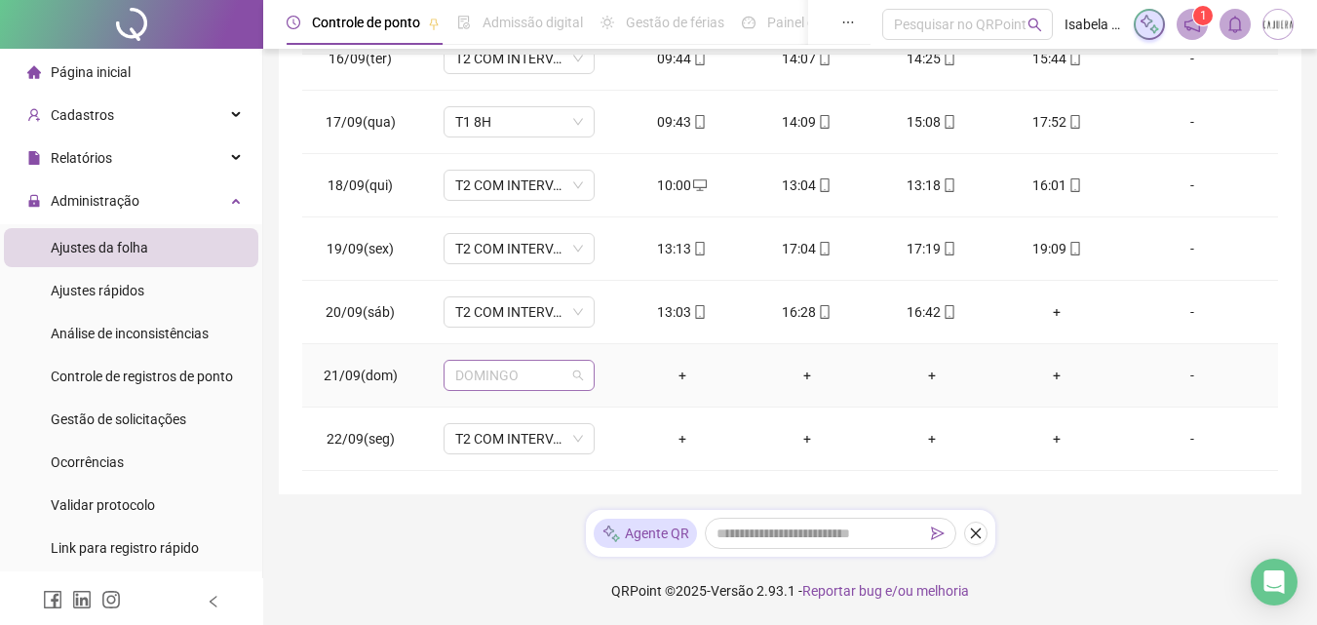
click at [558, 372] on span "DOMINGO" at bounding box center [519, 375] width 128 height 29
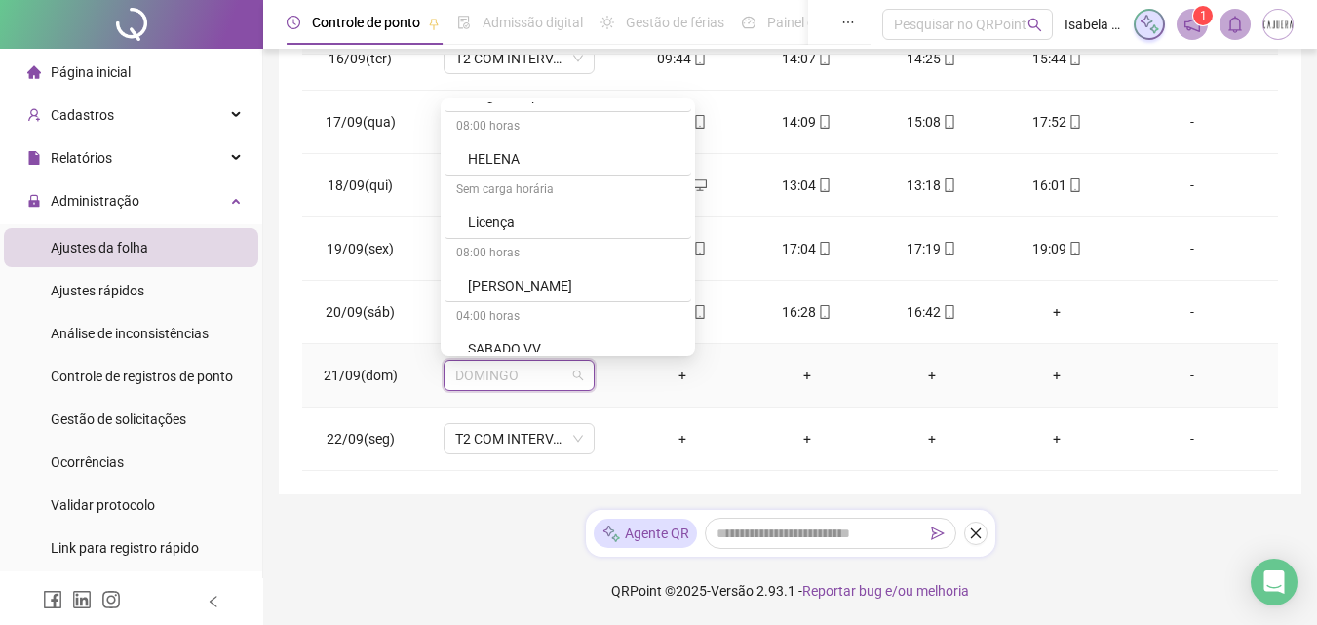
scroll to position [683, 0]
click at [493, 171] on div "Férias" at bounding box center [574, 163] width 212 height 21
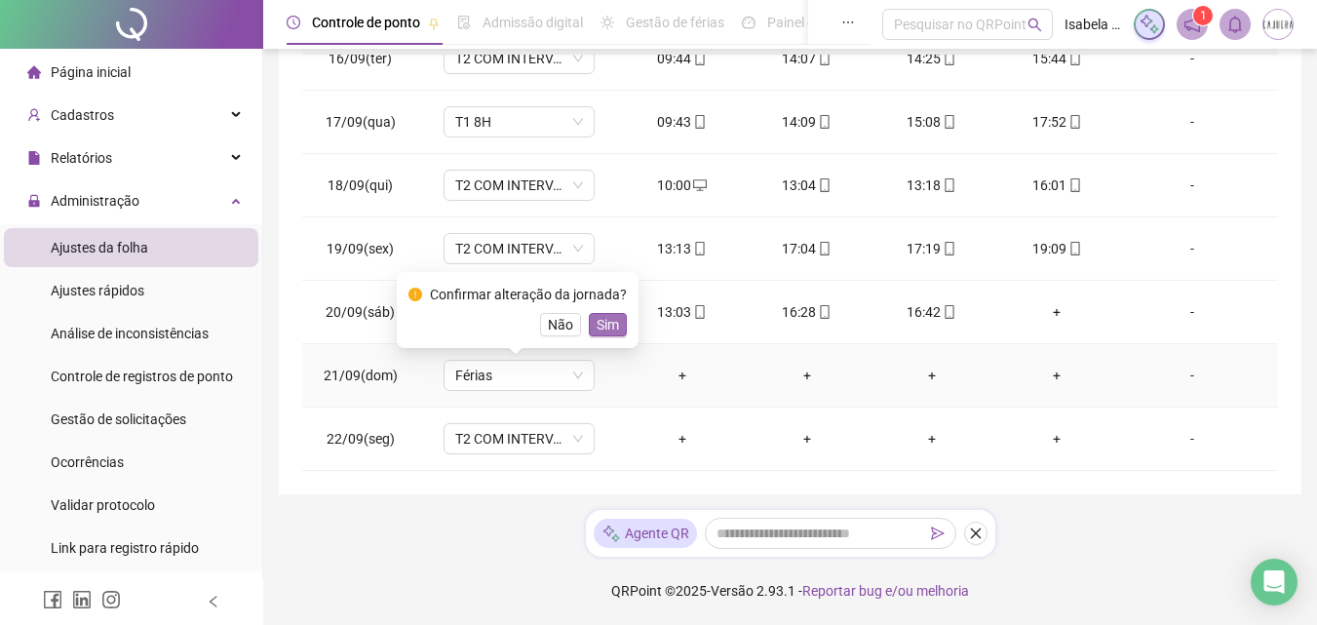
click at [608, 315] on span "Sim" at bounding box center [608, 324] width 22 height 21
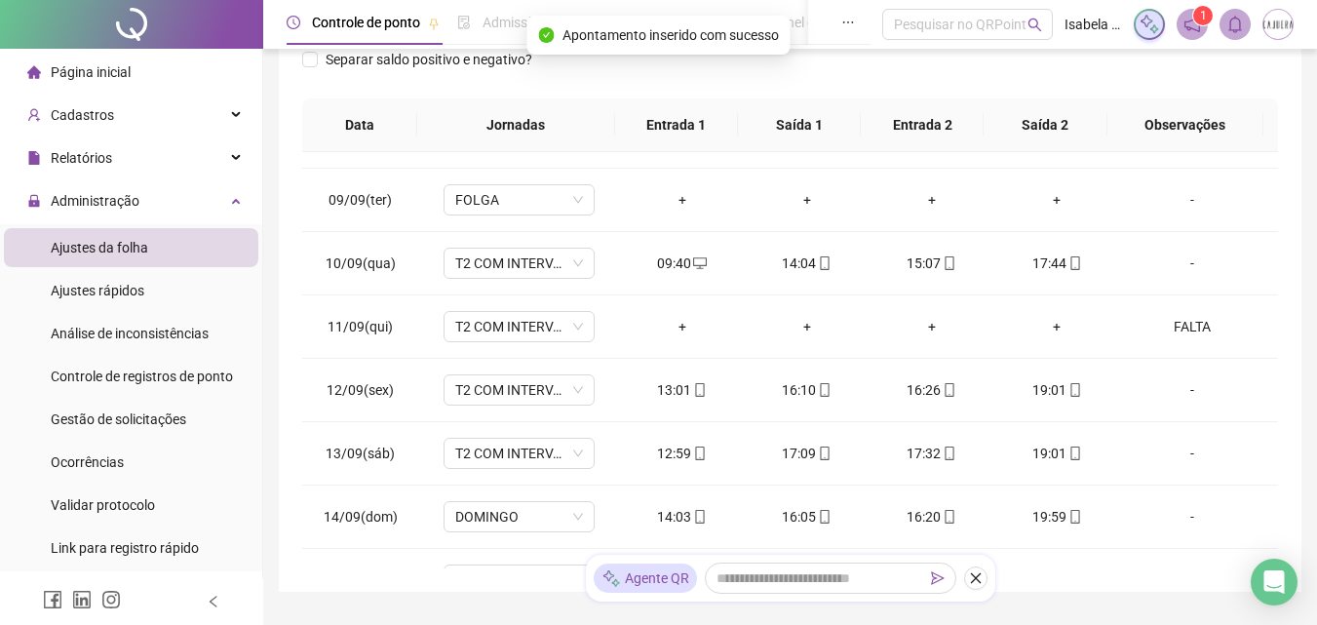
scroll to position [0, 0]
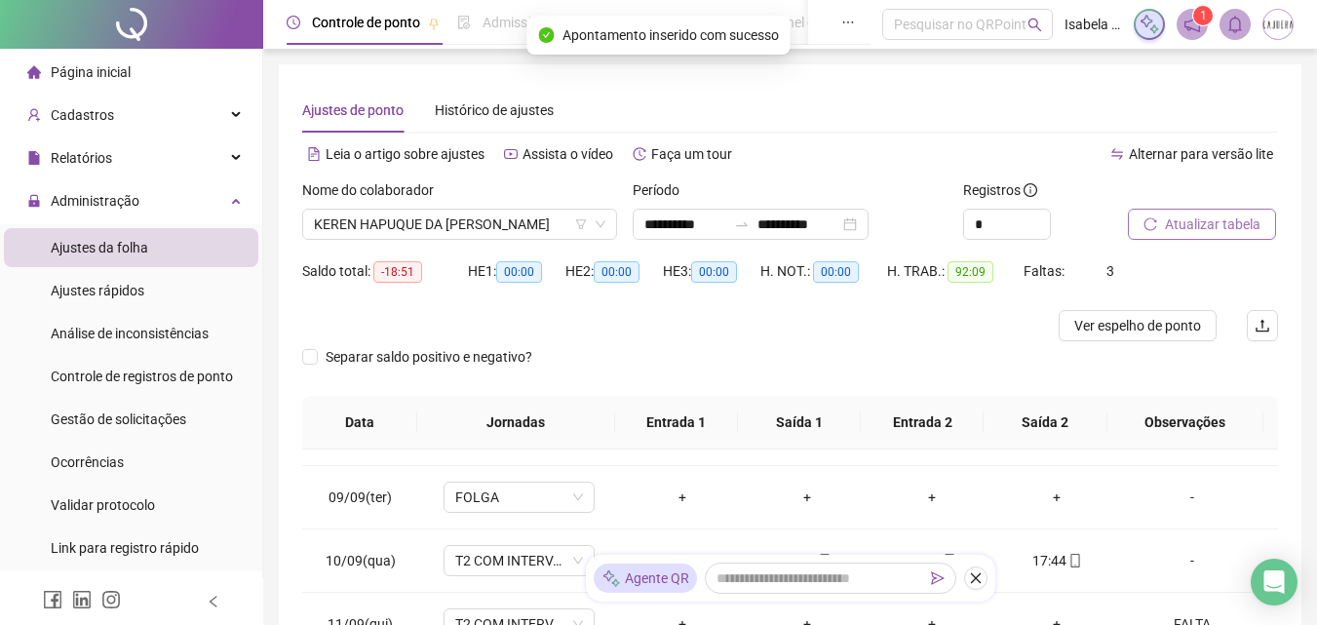
click at [1178, 222] on span "Atualizar tabela" at bounding box center [1213, 224] width 96 height 21
click at [557, 217] on span "KEREN HAPUQUE DA [PERSON_NAME]" at bounding box center [460, 224] width 292 height 29
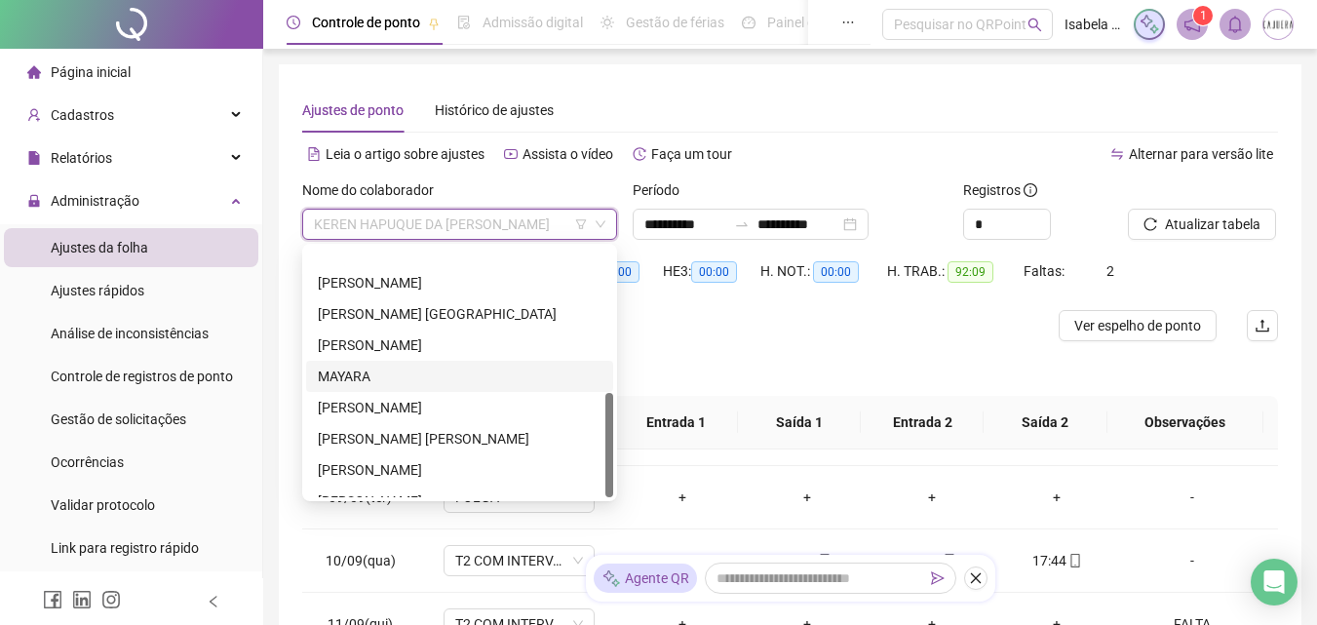
scroll to position [343, 0]
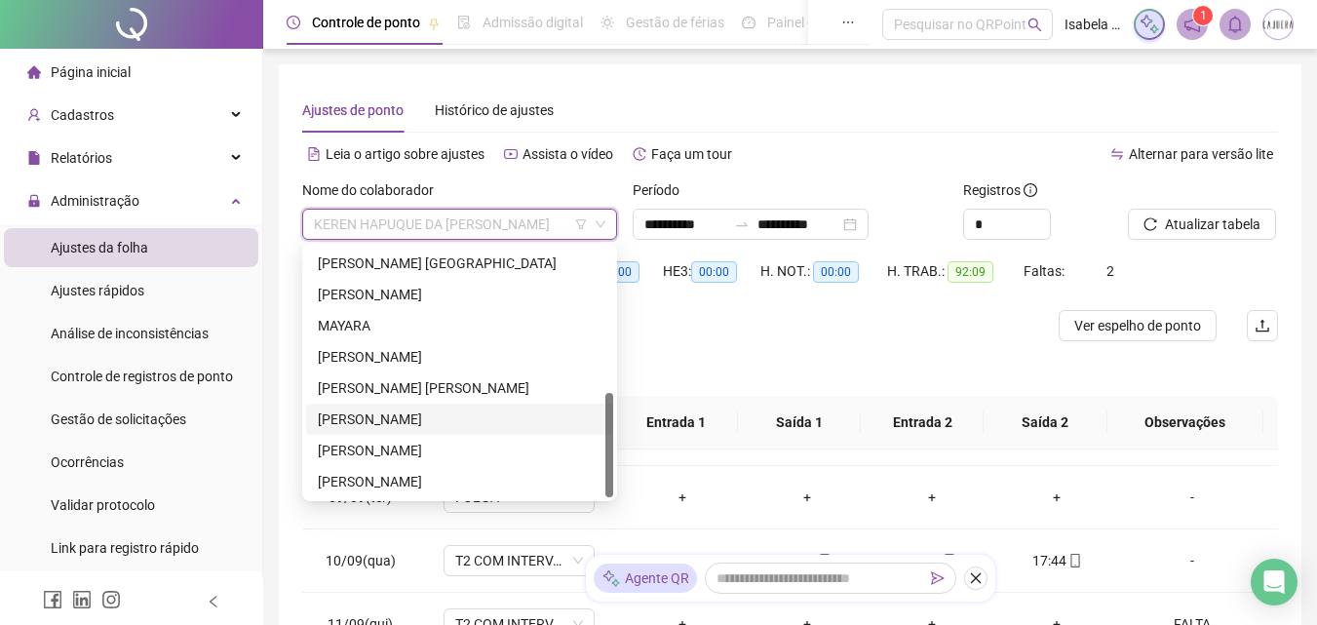
click at [458, 419] on div "[PERSON_NAME]" at bounding box center [460, 419] width 284 height 21
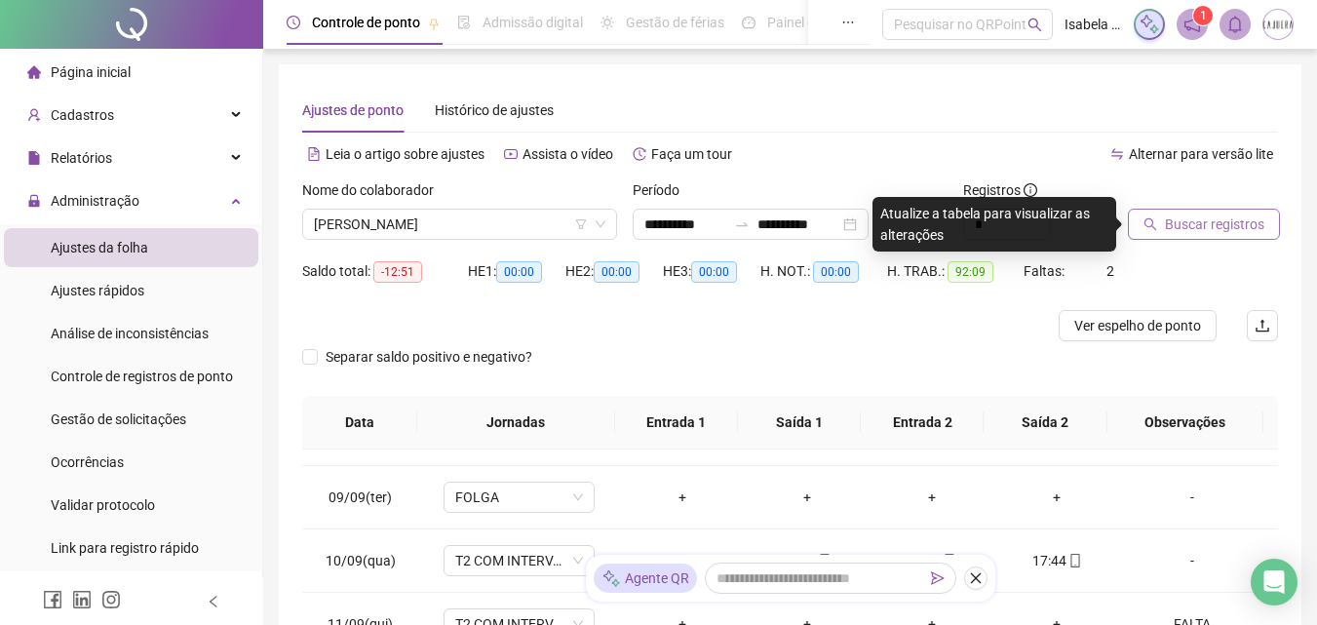
click at [1239, 224] on span "Buscar registros" at bounding box center [1214, 224] width 99 height 21
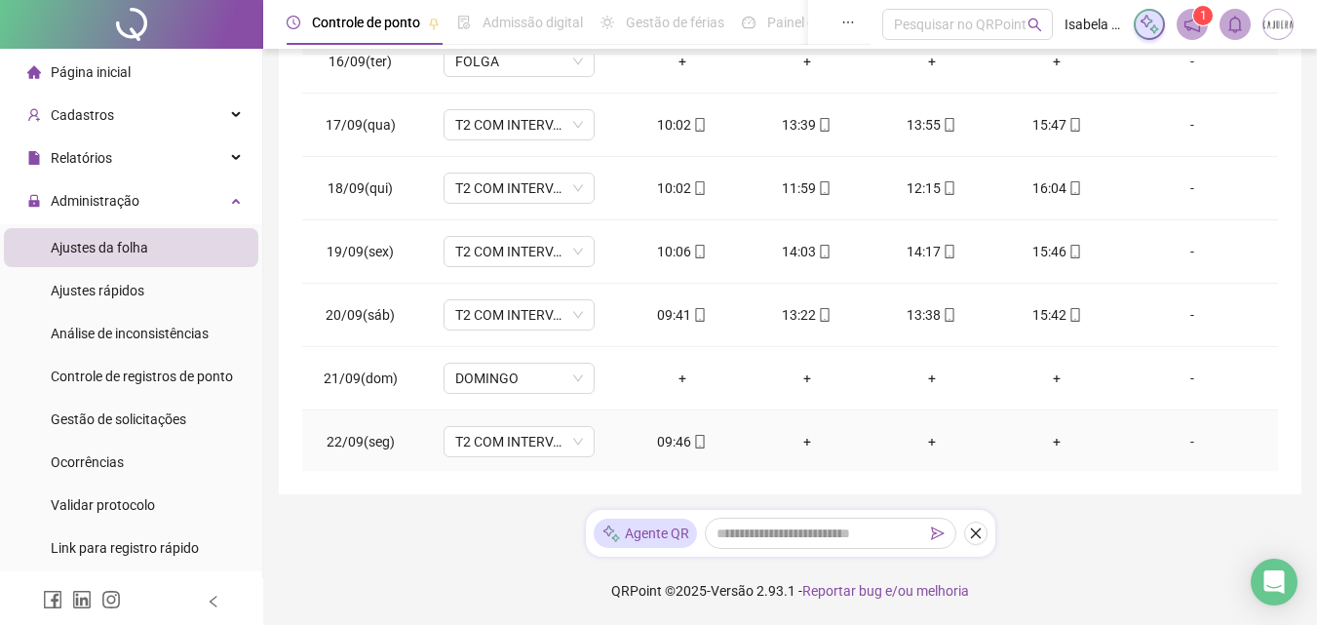
scroll to position [978, 0]
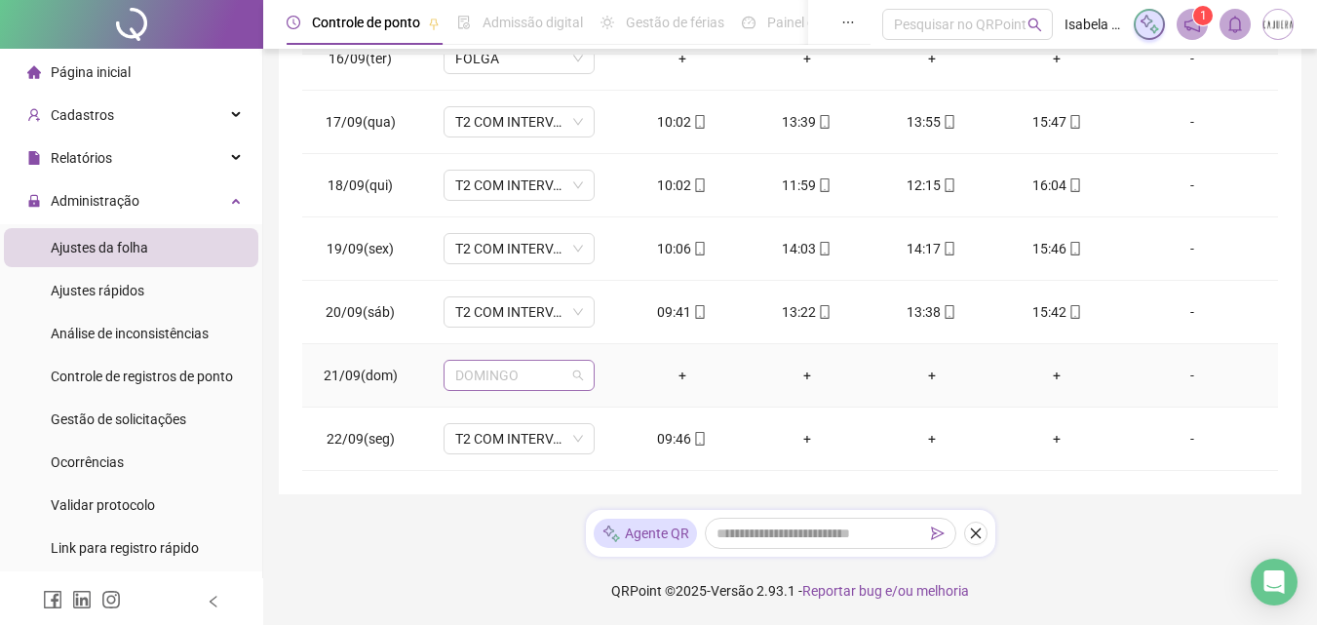
click at [567, 376] on span "DOMINGO" at bounding box center [519, 375] width 128 height 29
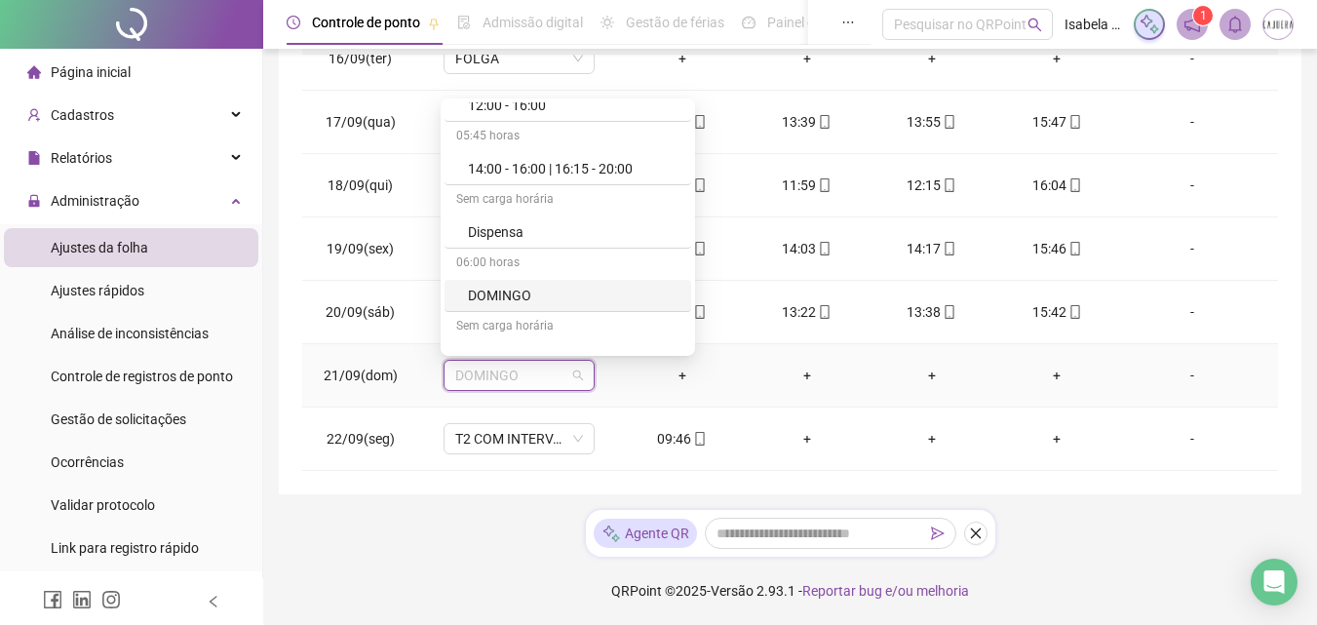
scroll to position [683, 0]
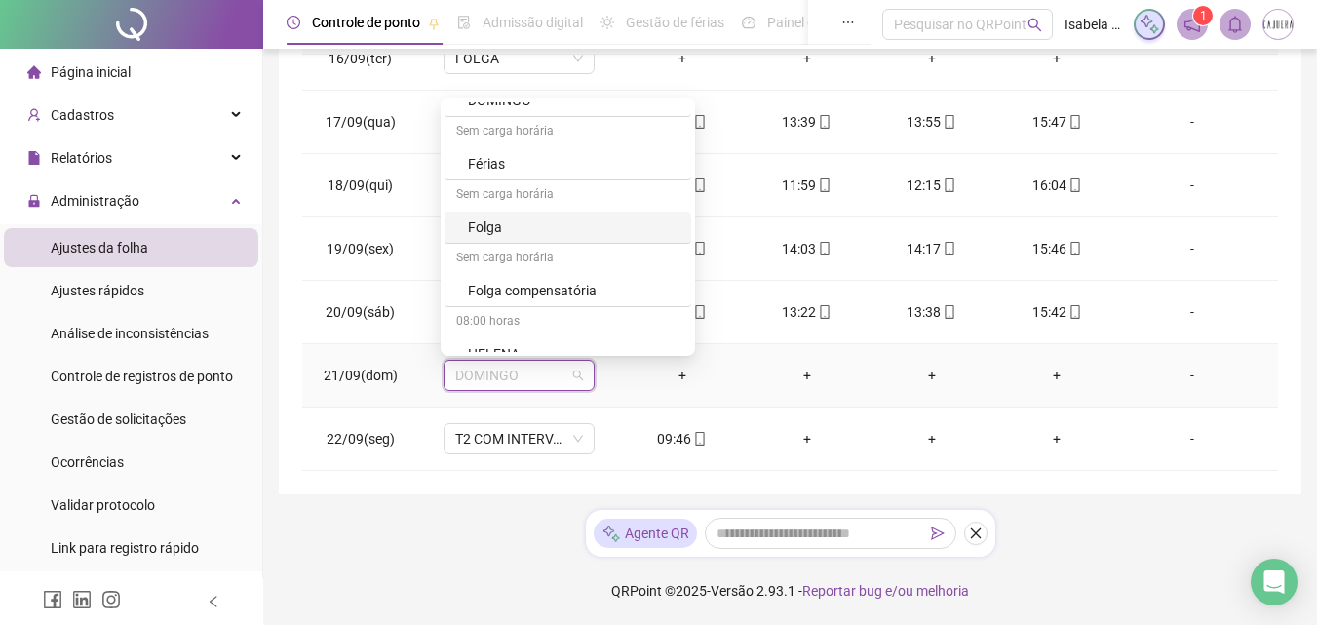
click at [489, 227] on div "Folga" at bounding box center [574, 226] width 212 height 21
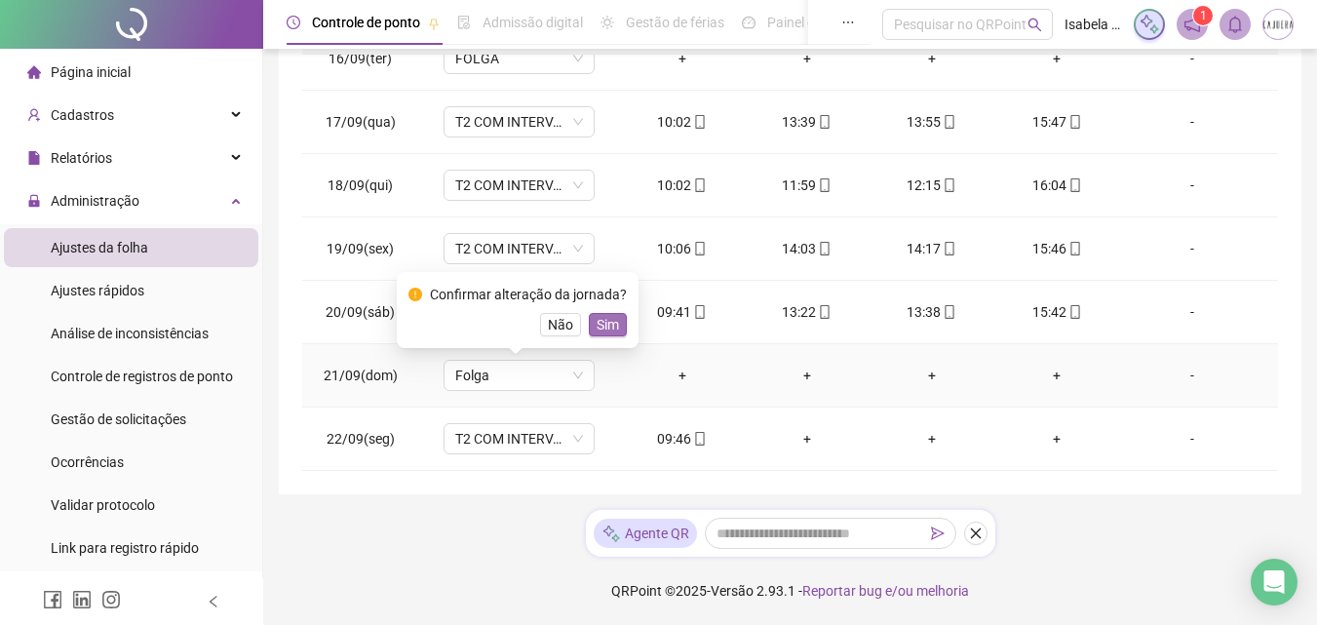
click at [608, 324] on span "Sim" at bounding box center [608, 324] width 22 height 21
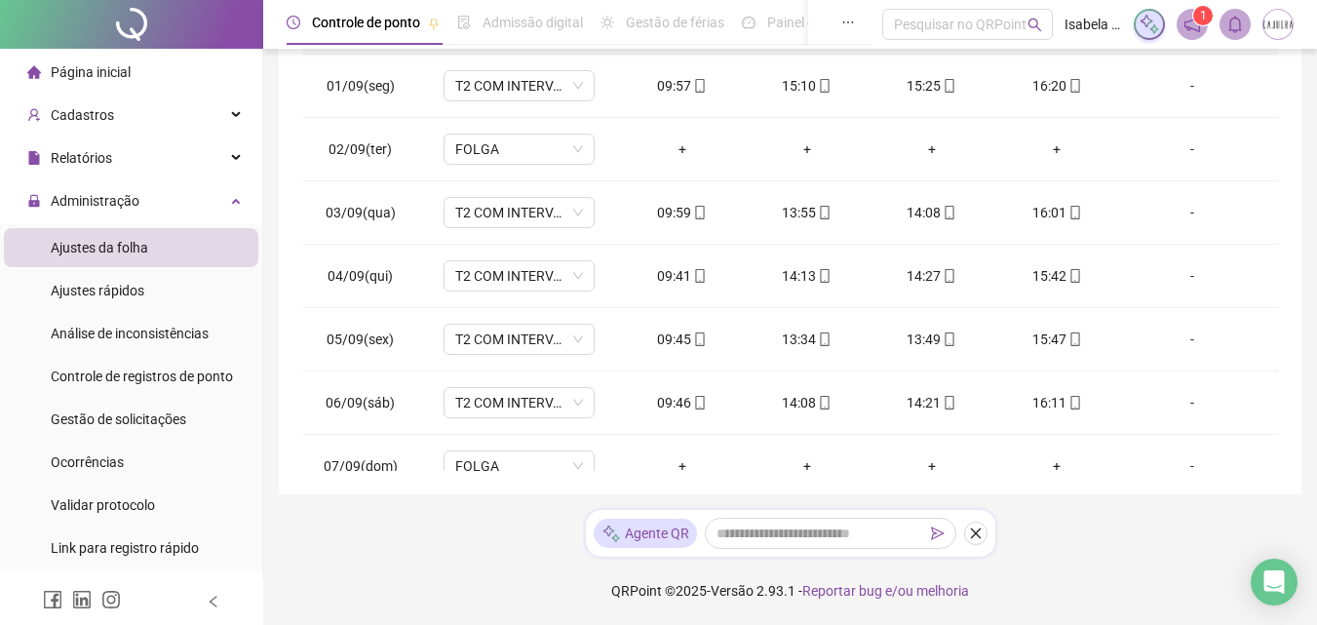
scroll to position [0, 0]
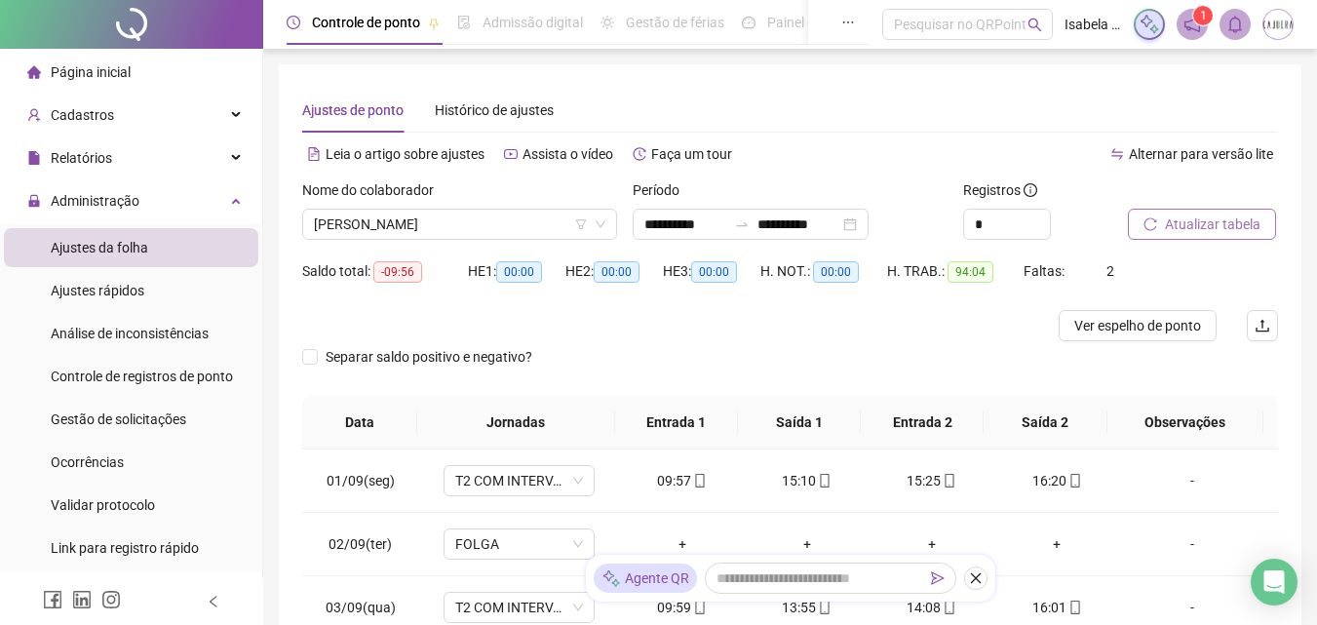
click at [1220, 226] on span "Atualizar tabela" at bounding box center [1213, 224] width 96 height 21
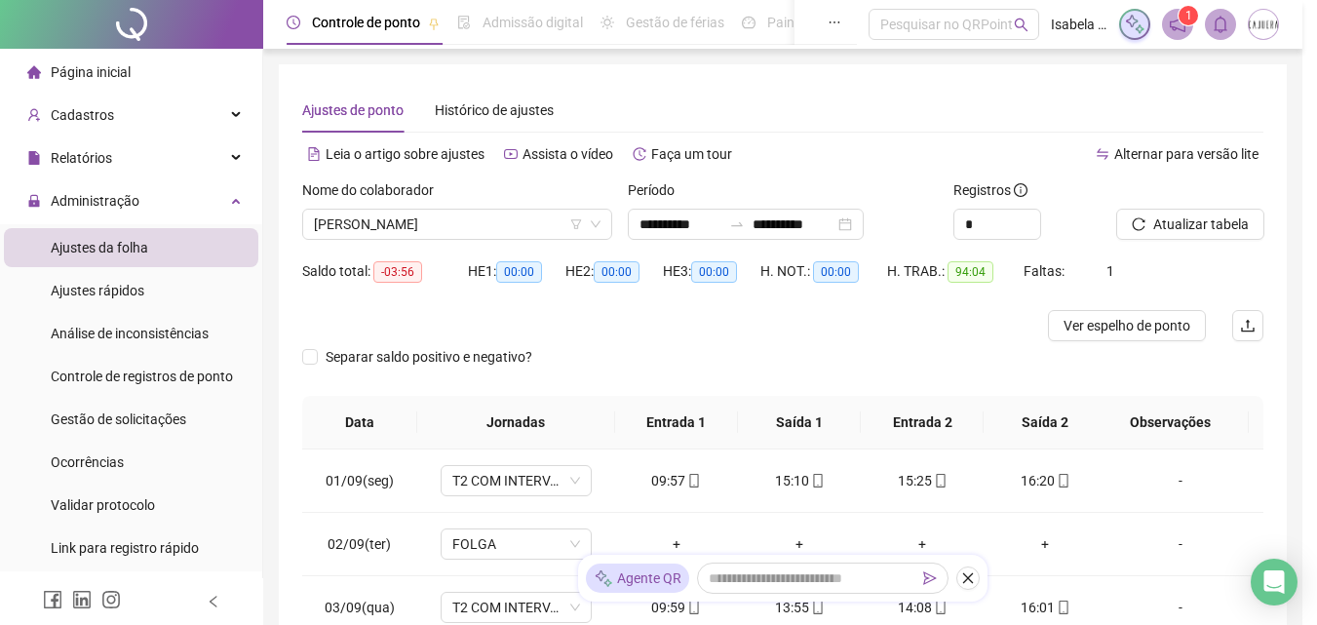
click at [418, 362] on div "Atualizando tabela Atualizando e reorganizando os registros... OK" at bounding box center [658, 312] width 1317 height 625
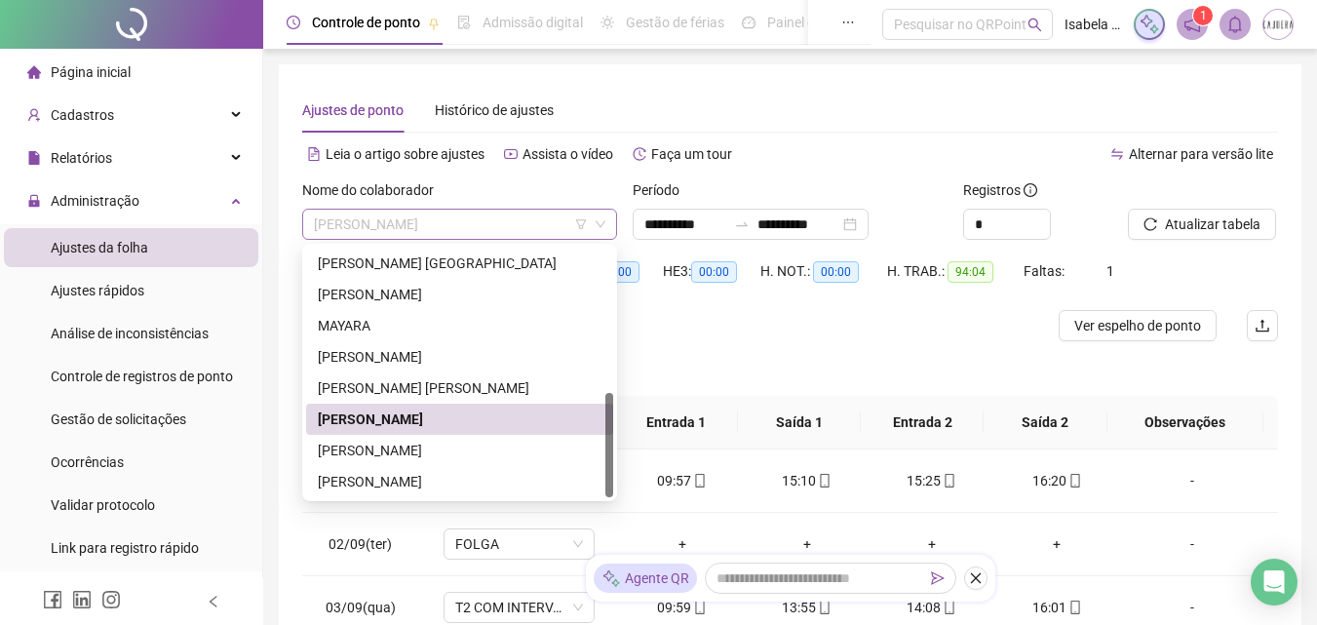
click at [529, 220] on span "[PERSON_NAME]" at bounding box center [460, 224] width 292 height 29
click at [412, 452] on div "[PERSON_NAME]" at bounding box center [460, 450] width 284 height 21
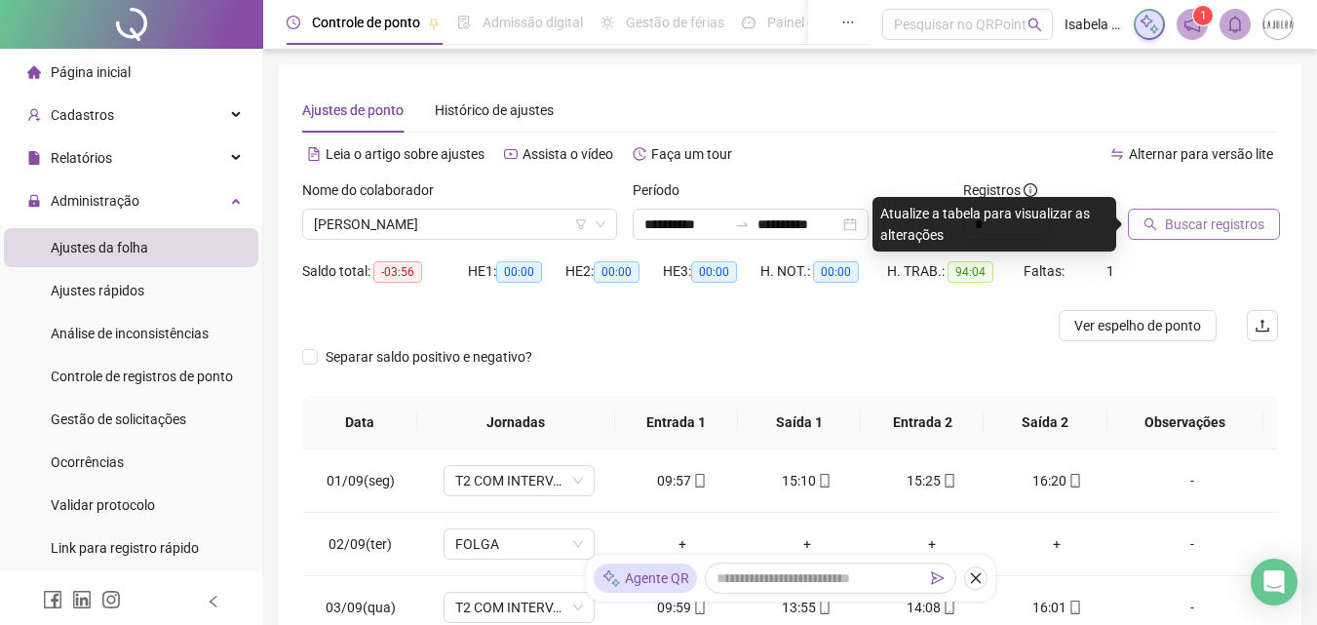
click at [1202, 224] on span "Buscar registros" at bounding box center [1214, 224] width 99 height 21
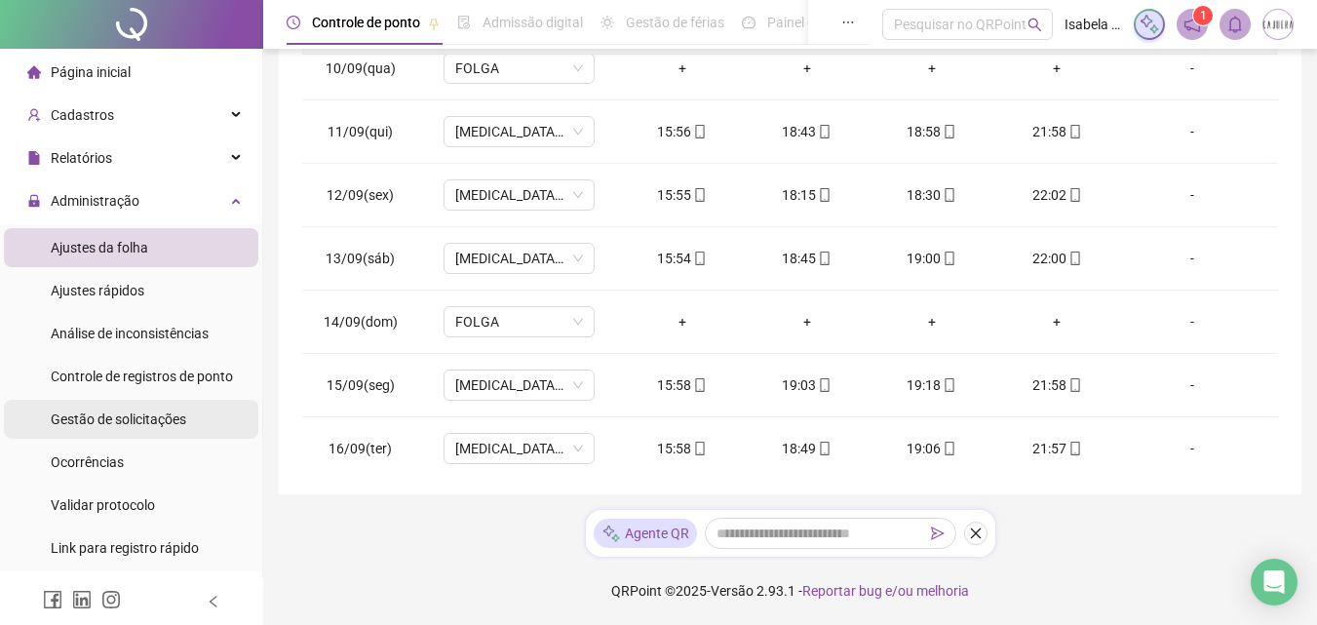
click at [152, 421] on span "Gestão de solicitações" at bounding box center [119, 419] width 136 height 16
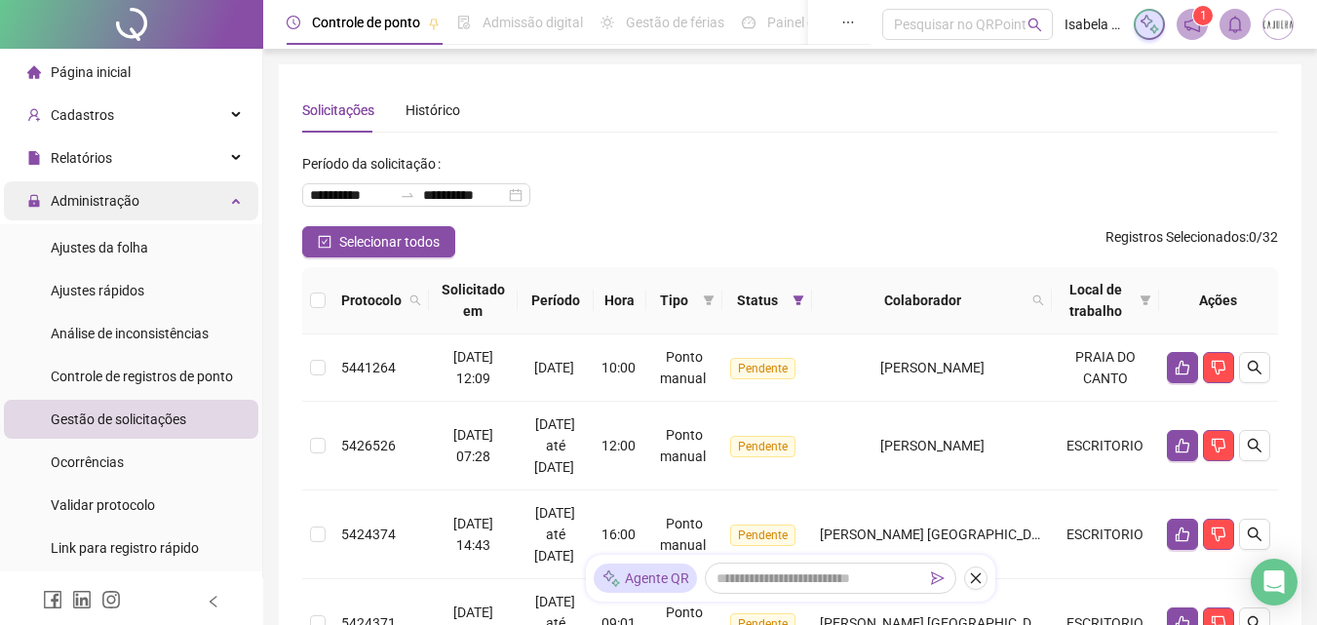
click at [92, 203] on span "Administração" at bounding box center [95, 201] width 89 height 16
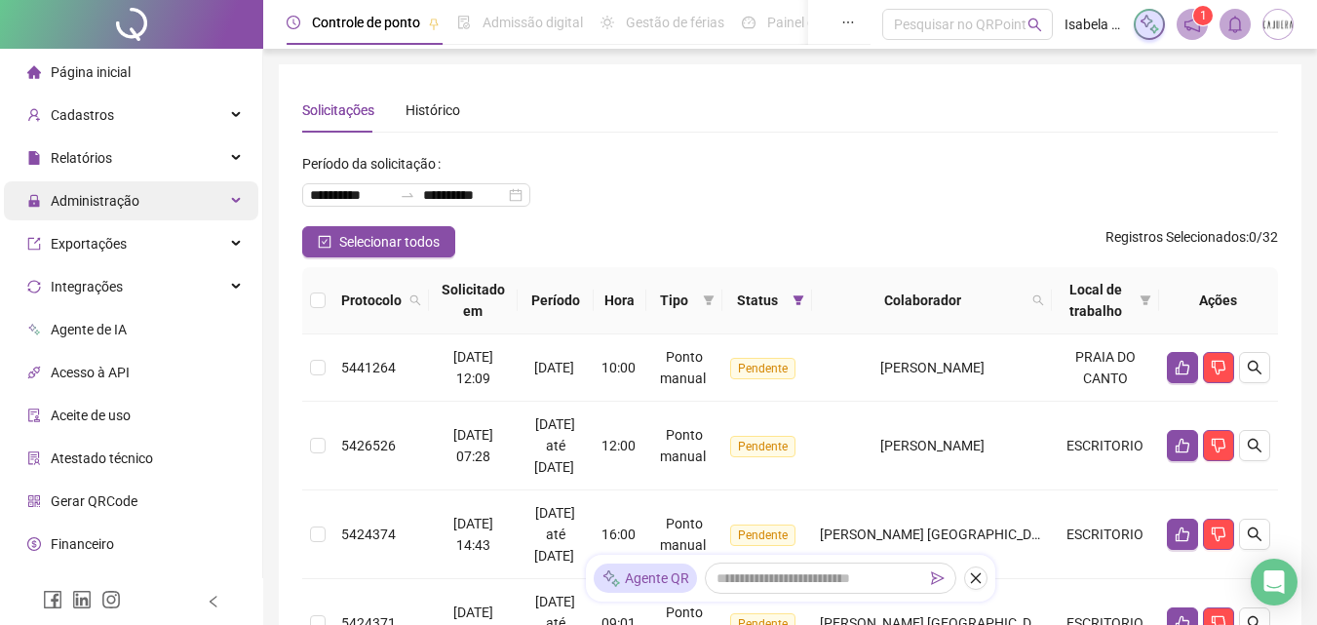
click at [147, 203] on div "Administração" at bounding box center [131, 200] width 254 height 39
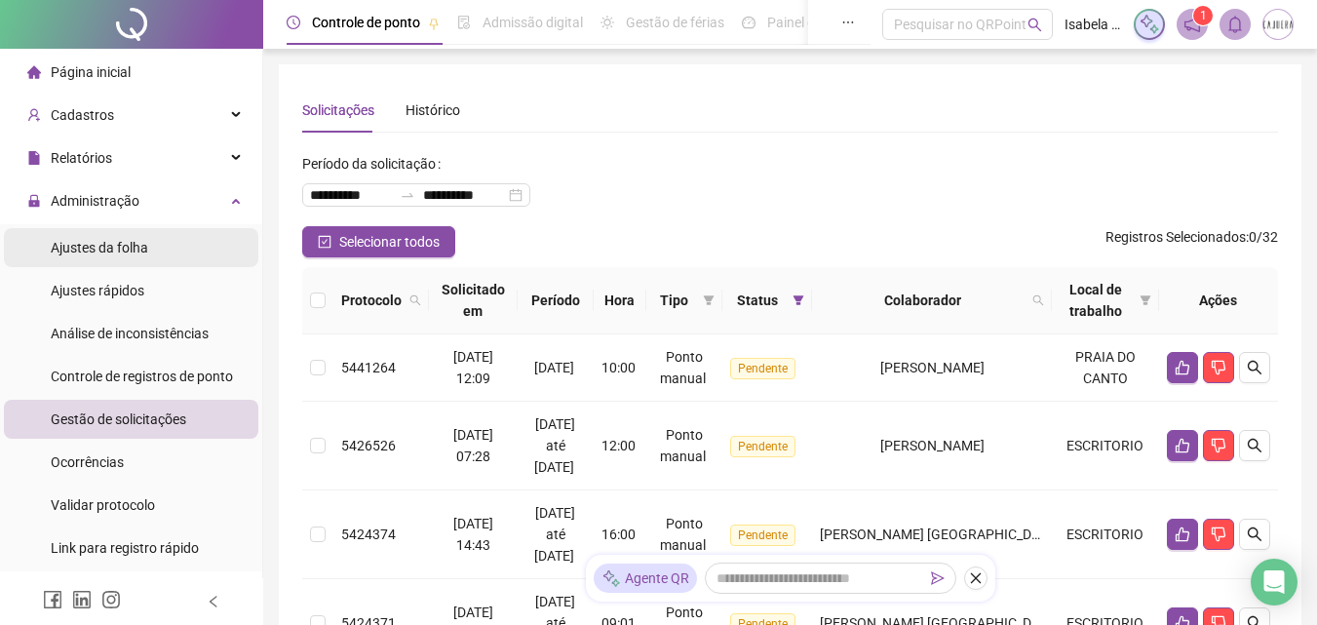
click at [134, 245] on span "Ajustes da folha" at bounding box center [100, 248] width 98 height 16
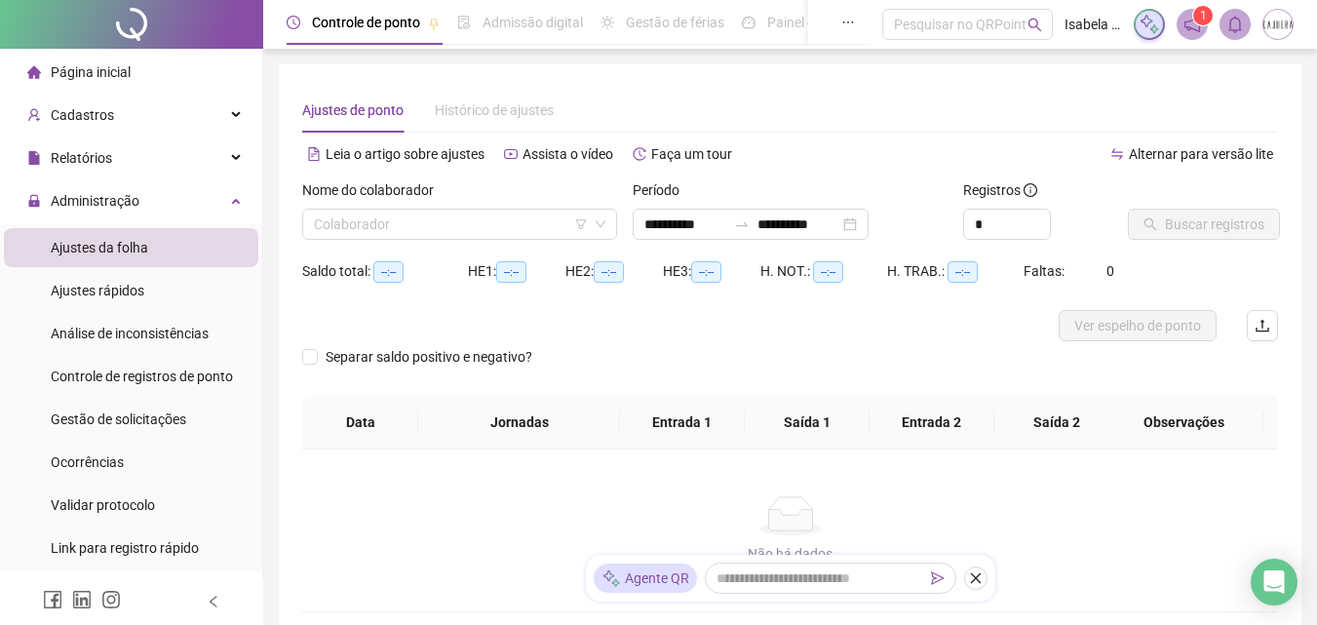
type input "**********"
click at [441, 226] on input "search" at bounding box center [451, 224] width 274 height 29
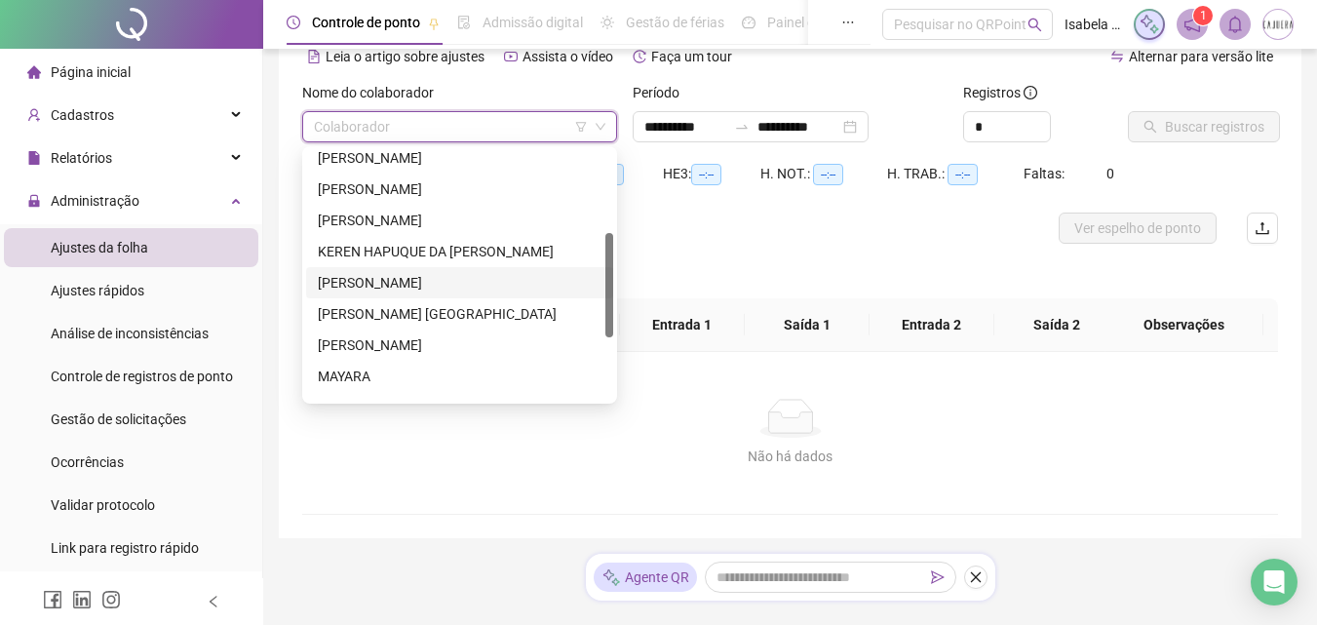
scroll to position [343, 0]
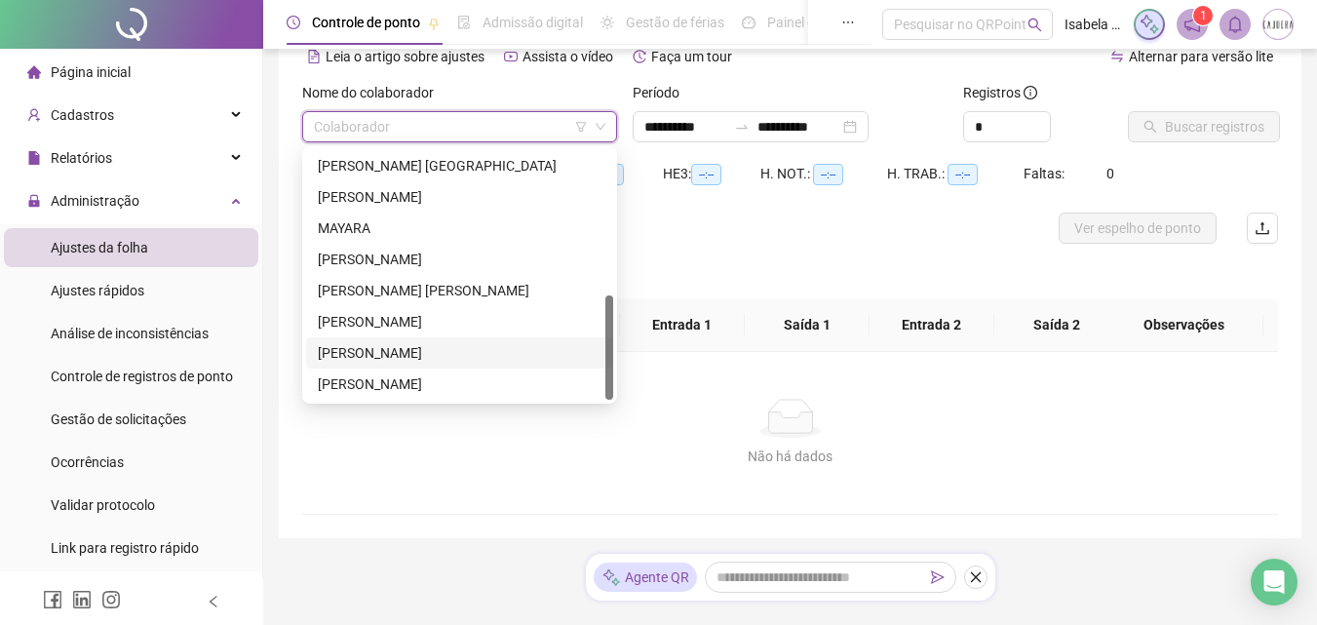
click at [355, 340] on div "[PERSON_NAME]" at bounding box center [459, 352] width 307 height 31
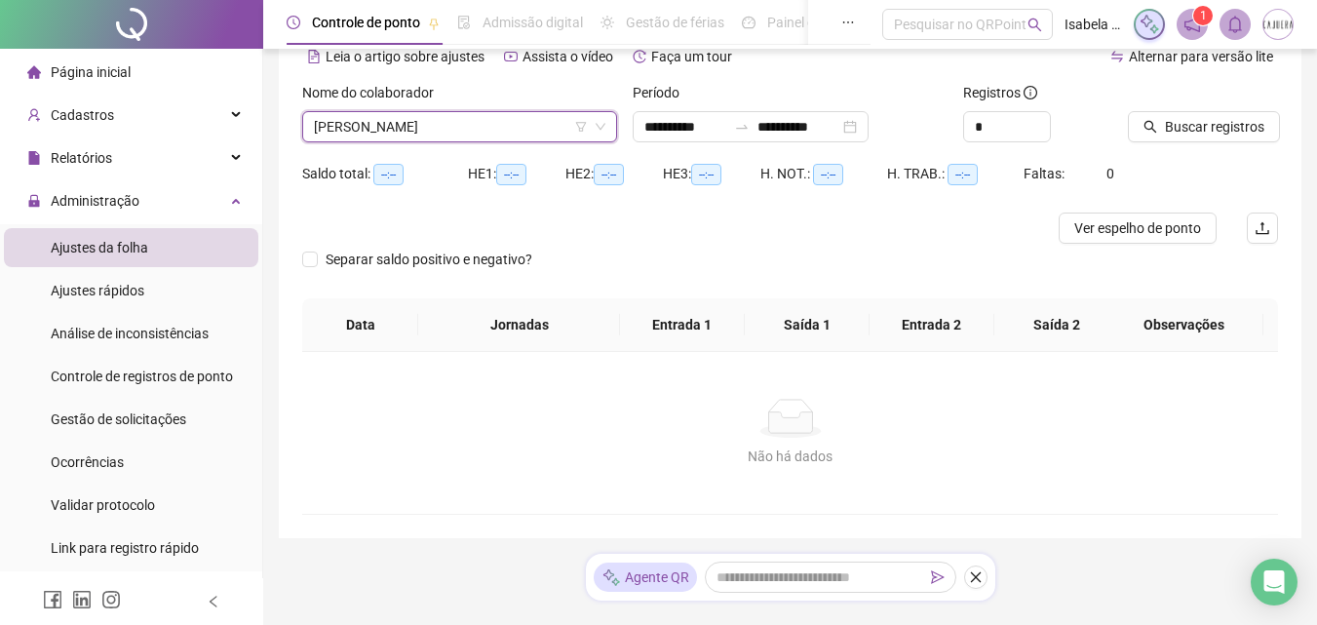
click at [491, 114] on span "[PERSON_NAME]" at bounding box center [460, 126] width 292 height 29
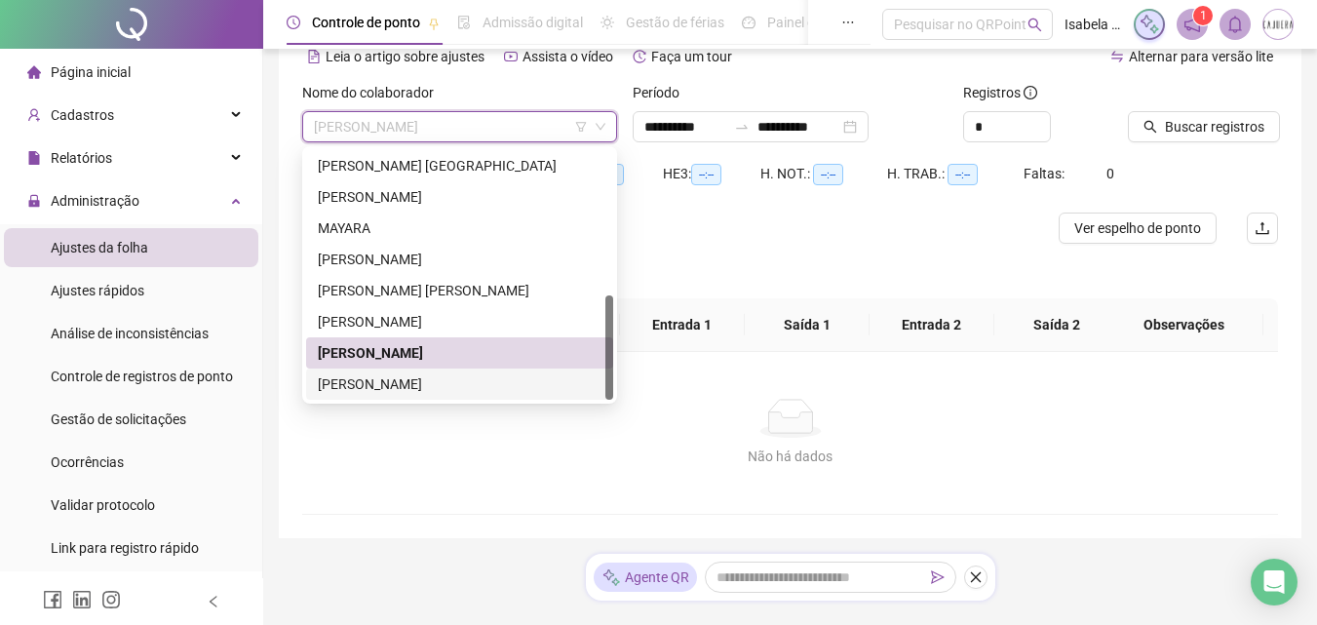
click at [399, 378] on div "[PERSON_NAME]" at bounding box center [460, 383] width 284 height 21
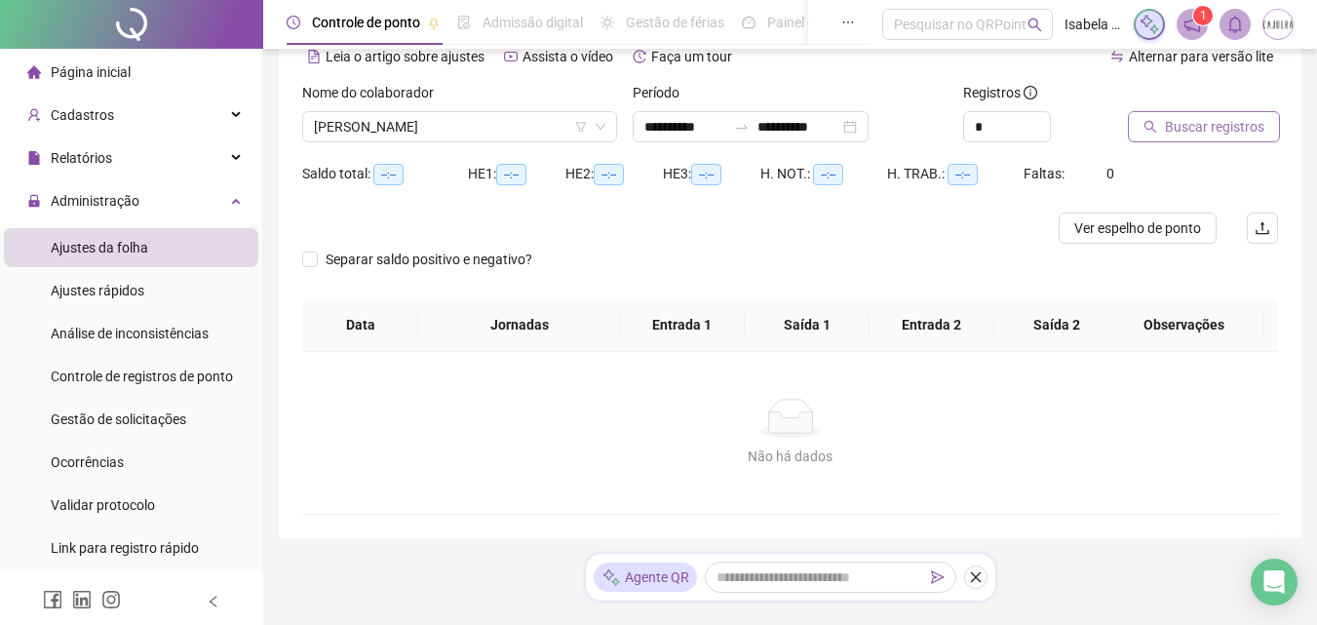
click at [1246, 127] on span "Buscar registros" at bounding box center [1214, 126] width 99 height 21
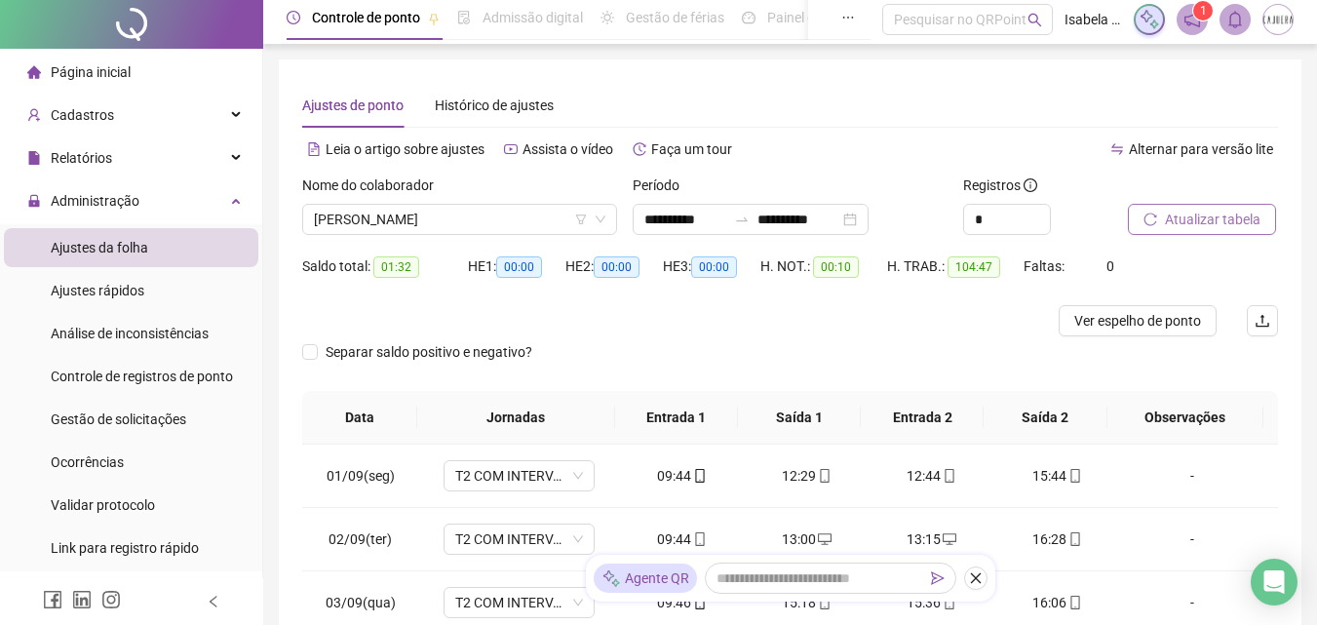
scroll to position [0, 0]
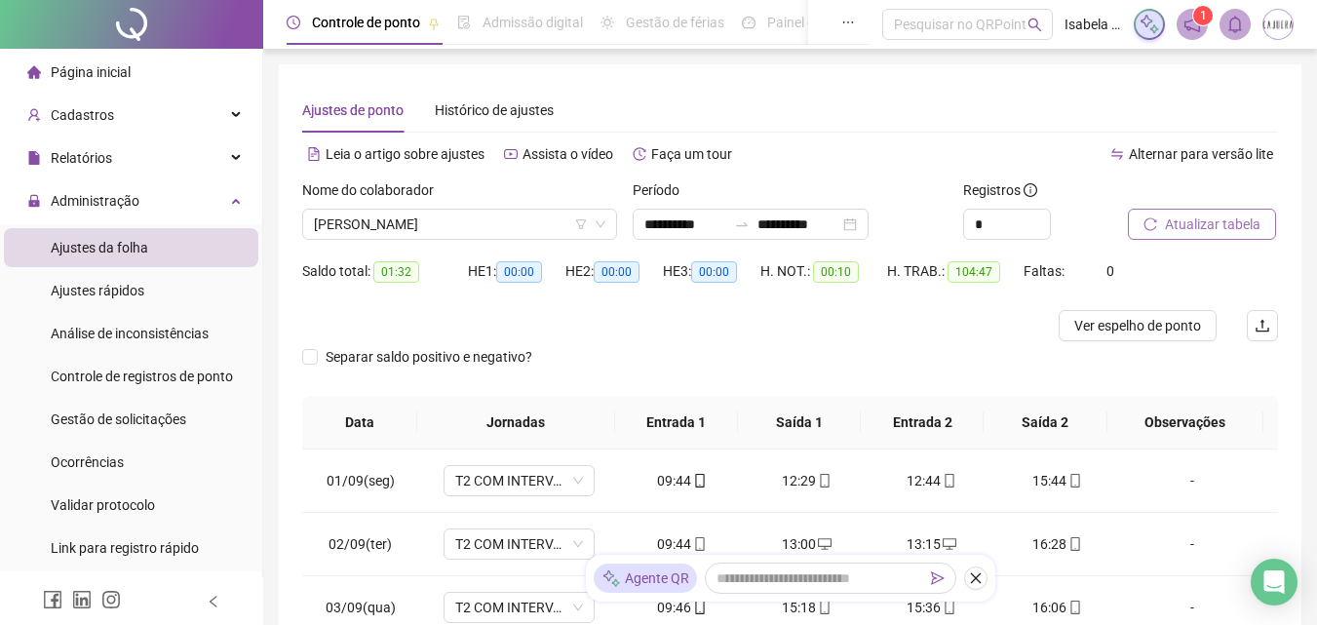
click at [1215, 225] on span "Atualizar tabela" at bounding box center [1213, 224] width 96 height 21
